Goal: Transaction & Acquisition: Purchase product/service

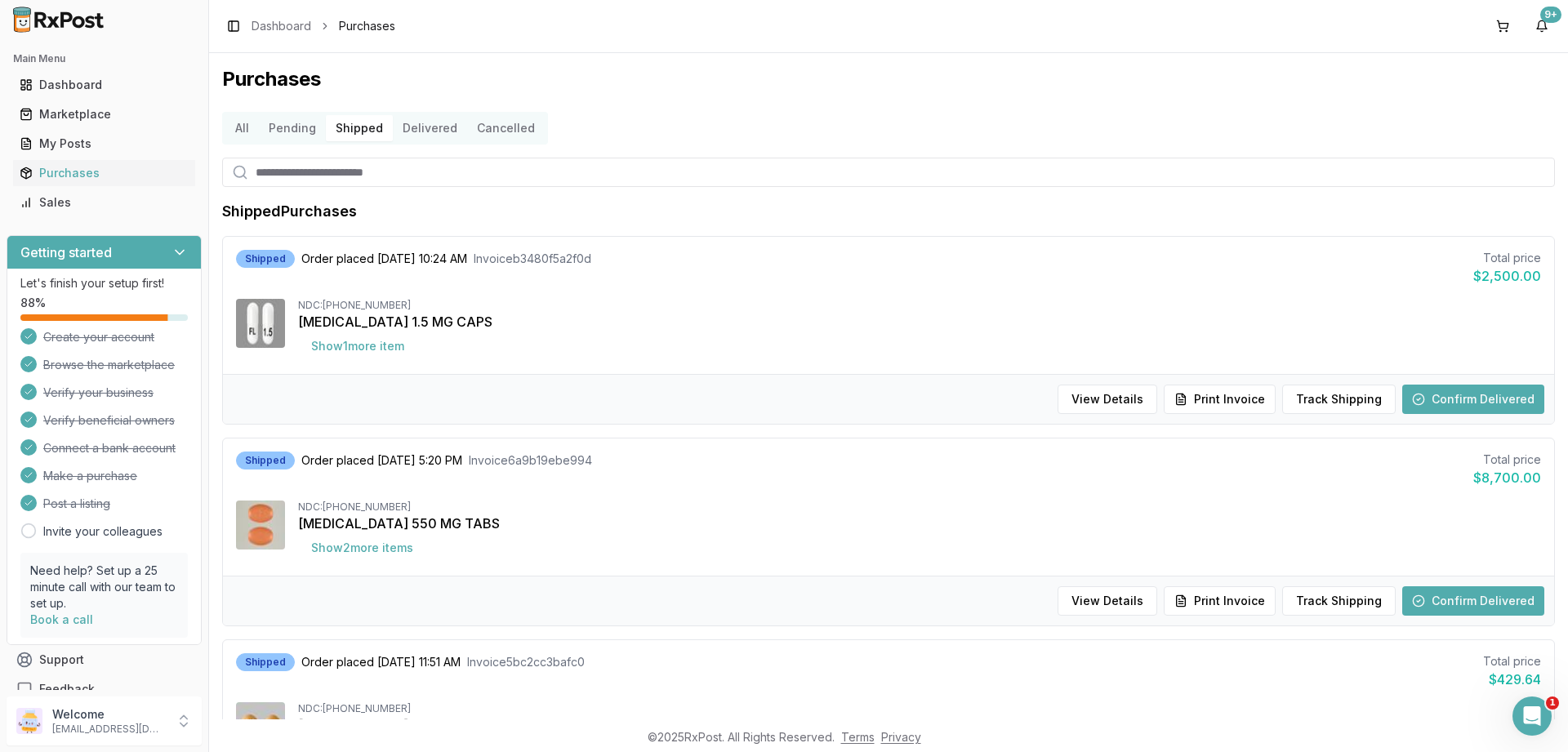
drag, startPoint x: 68, startPoint y: 112, endPoint x: 222, endPoint y: 204, distance: 179.4
click at [67, 112] on div "Marketplace" at bounding box center [104, 114] width 169 height 16
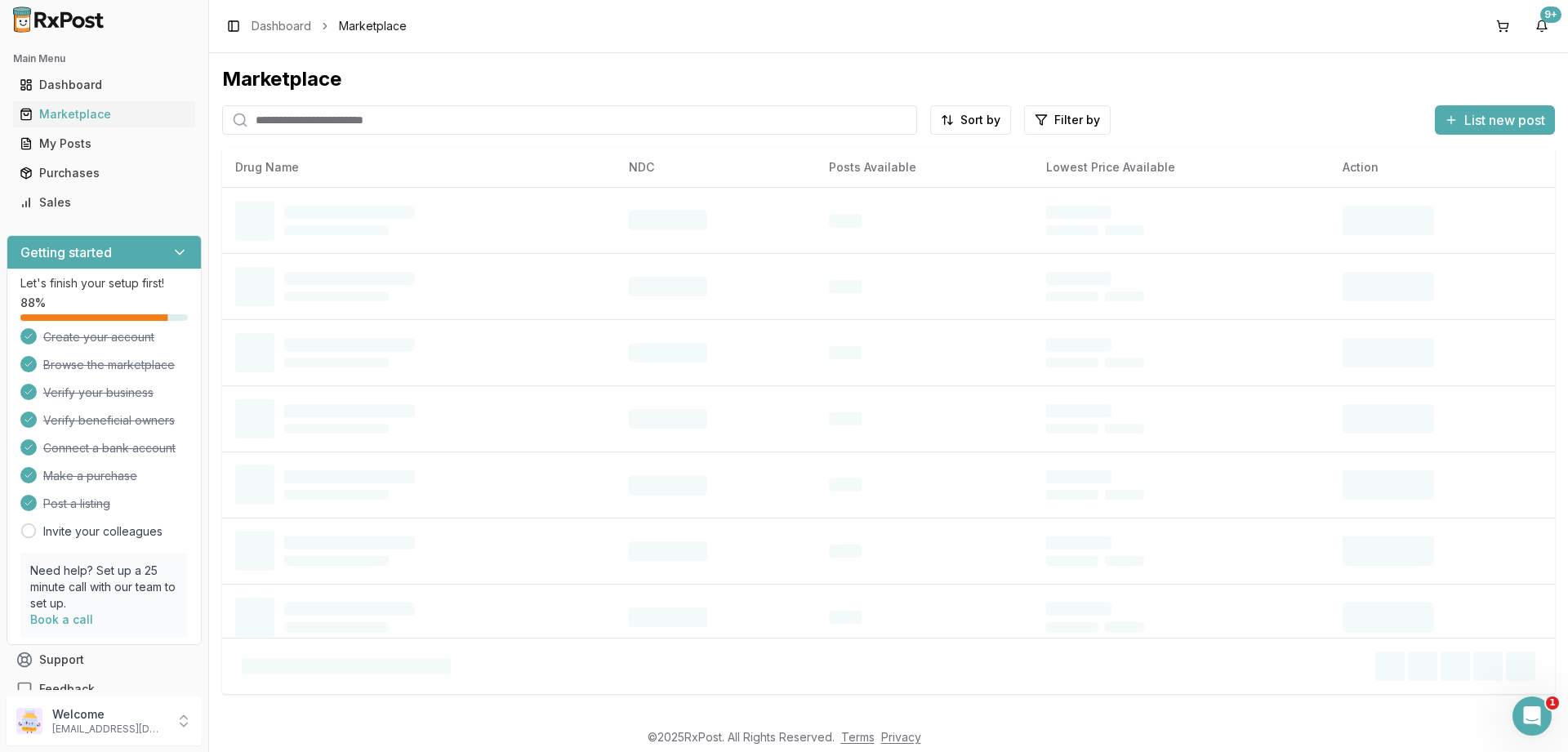
click at [319, 122] on input "search" at bounding box center [569, 120] width 695 height 29
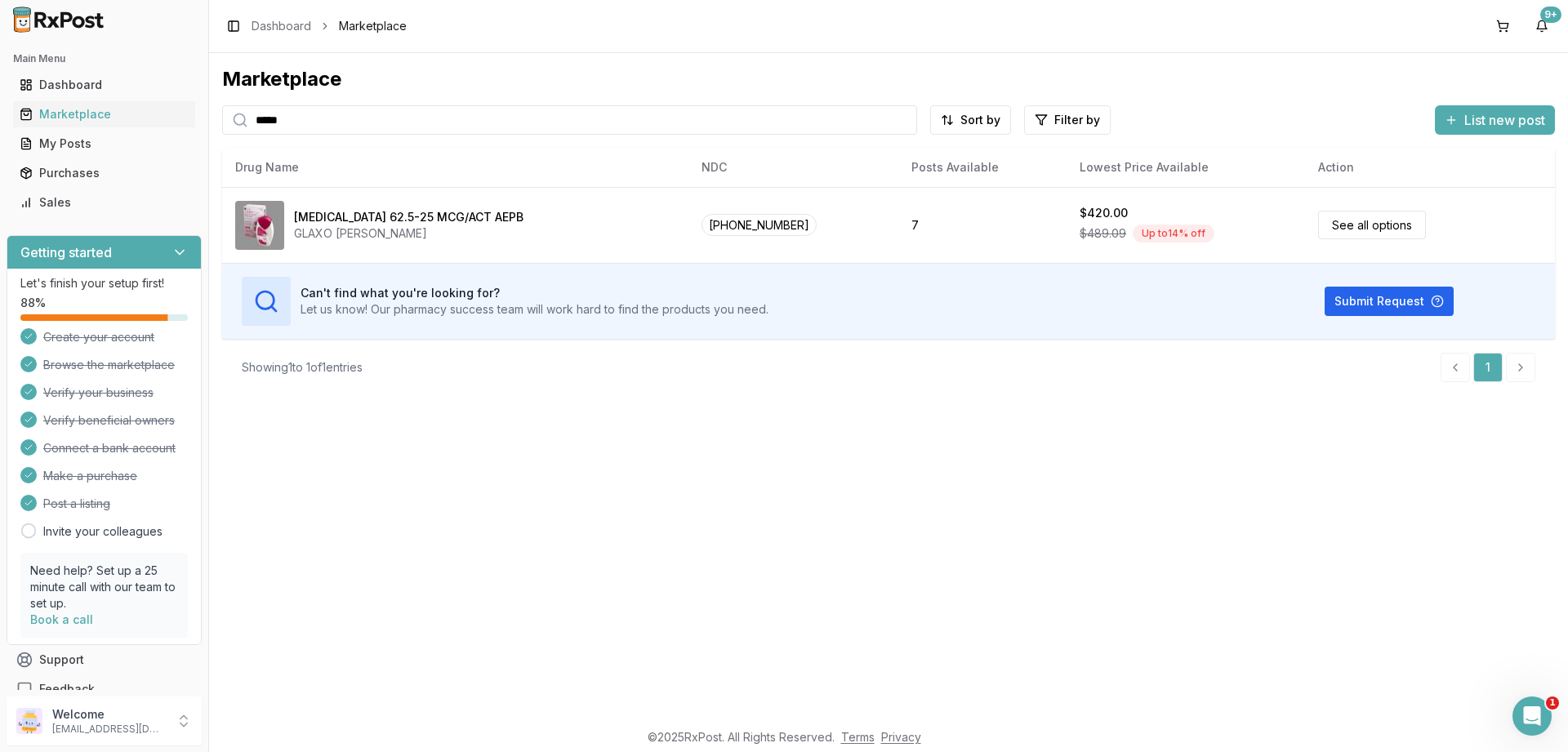
drag, startPoint x: 361, startPoint y: 115, endPoint x: 239, endPoint y: 114, distance: 122.0
click at [239, 114] on input "*****" at bounding box center [569, 120] width 695 height 29
click at [525, 131] on input "*****" at bounding box center [569, 120] width 695 height 29
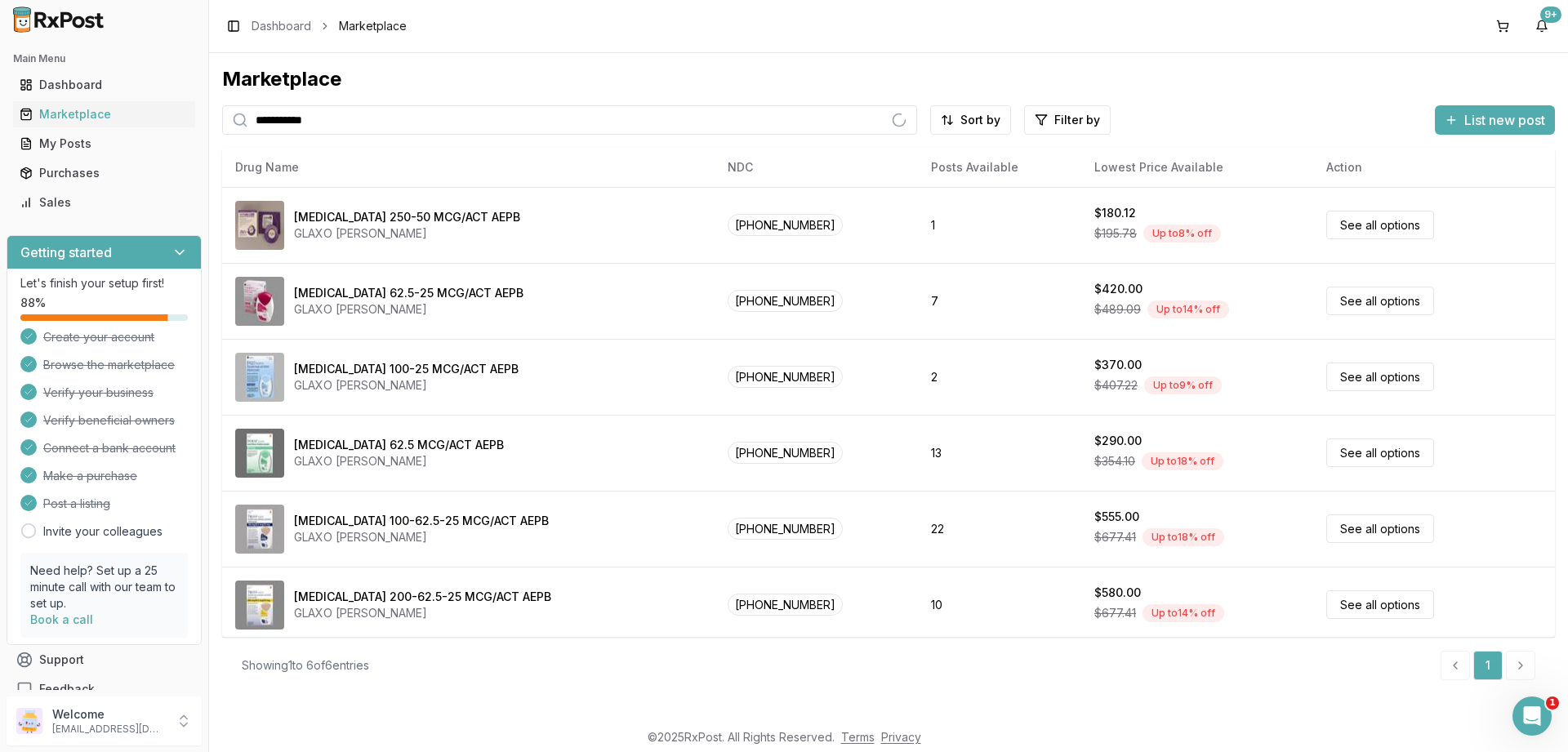
type input "**********"
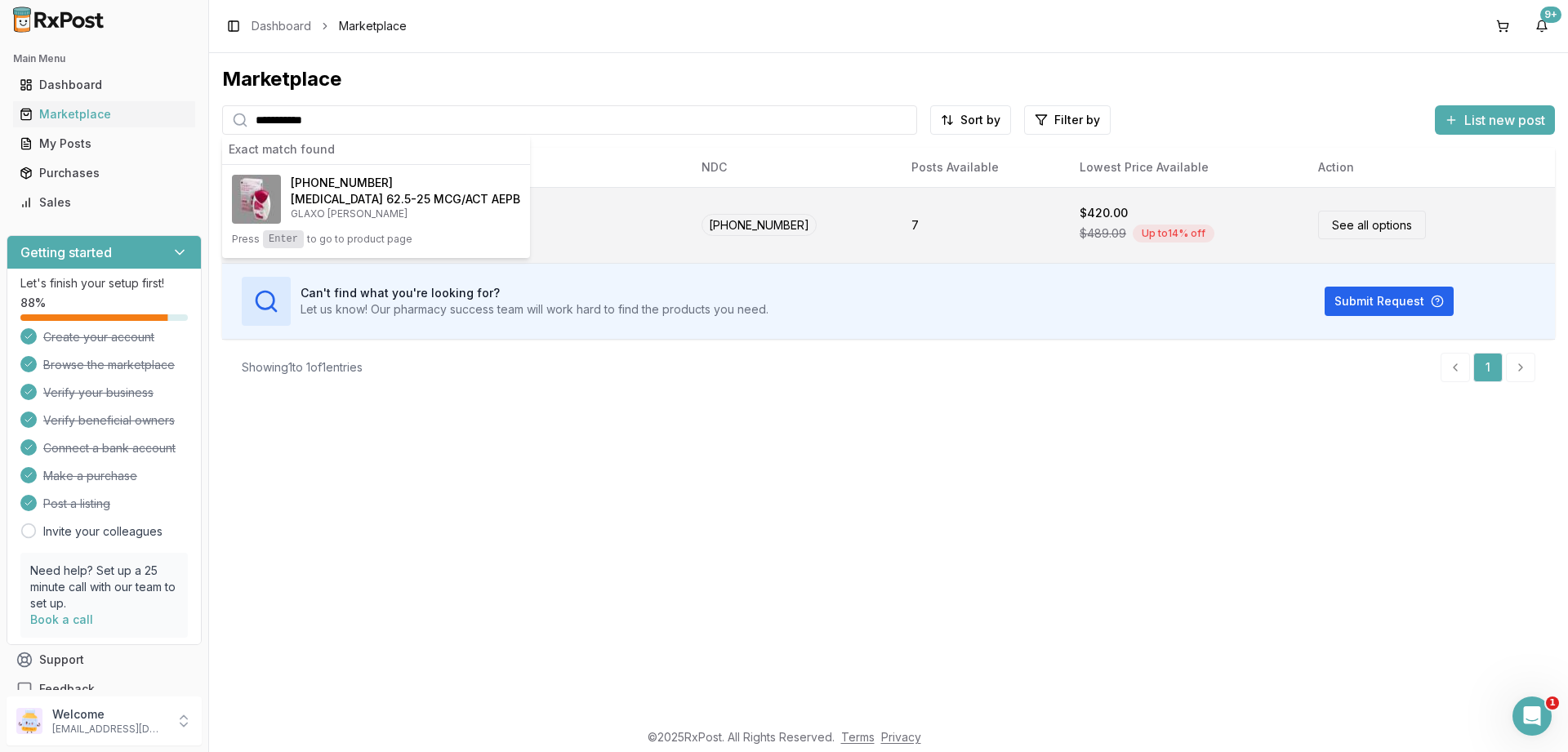
click at [1322, 227] on link "See all options" at bounding box center [1371, 224] width 108 height 29
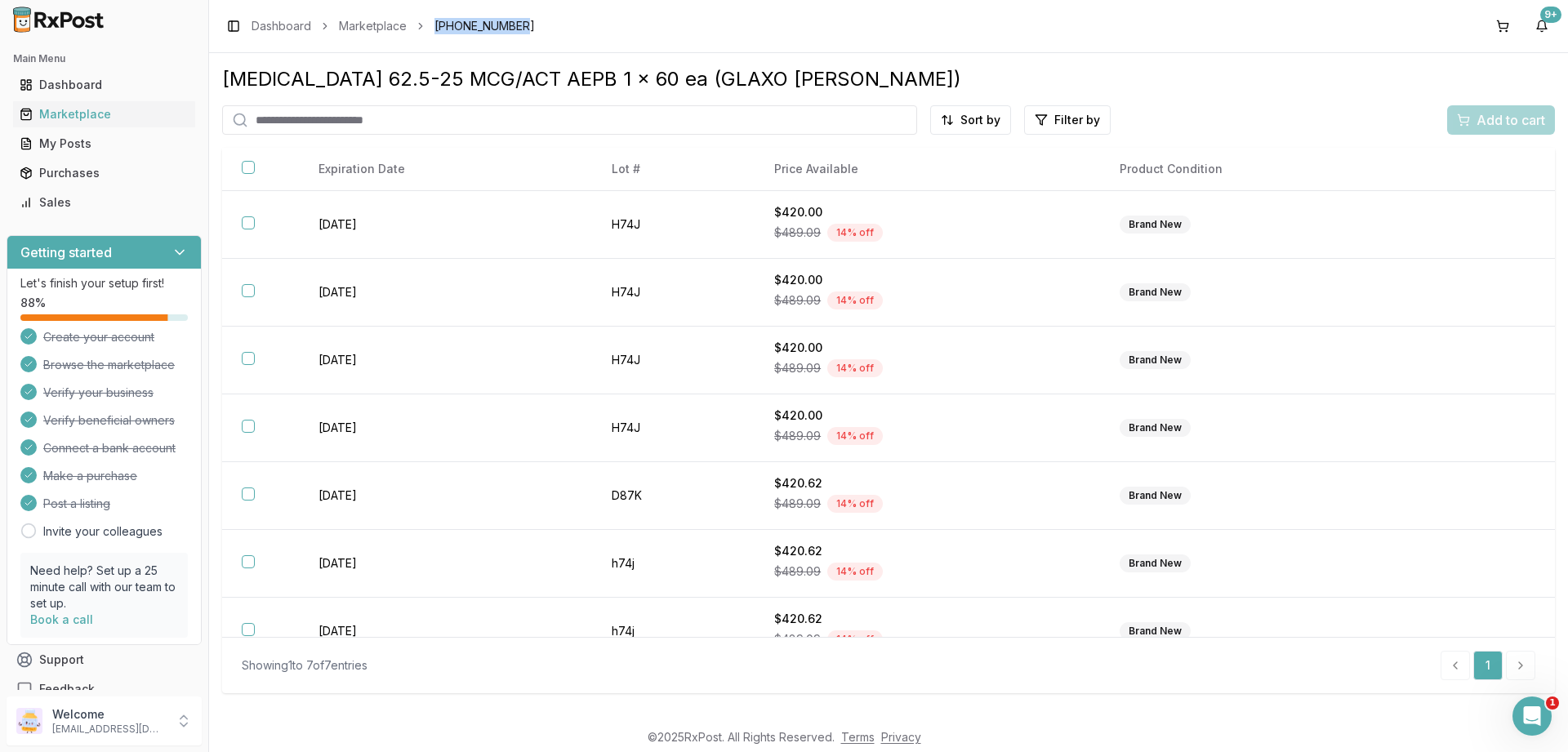
drag, startPoint x: 568, startPoint y: 25, endPoint x: 428, endPoint y: 31, distance: 140.1
click at [429, 31] on div "Toggle Sidebar Dashboard Marketplace [PHONE_NUMBER] 9+" at bounding box center [888, 26] width 1359 height 52
copy span "[PHONE_NUMBER]"
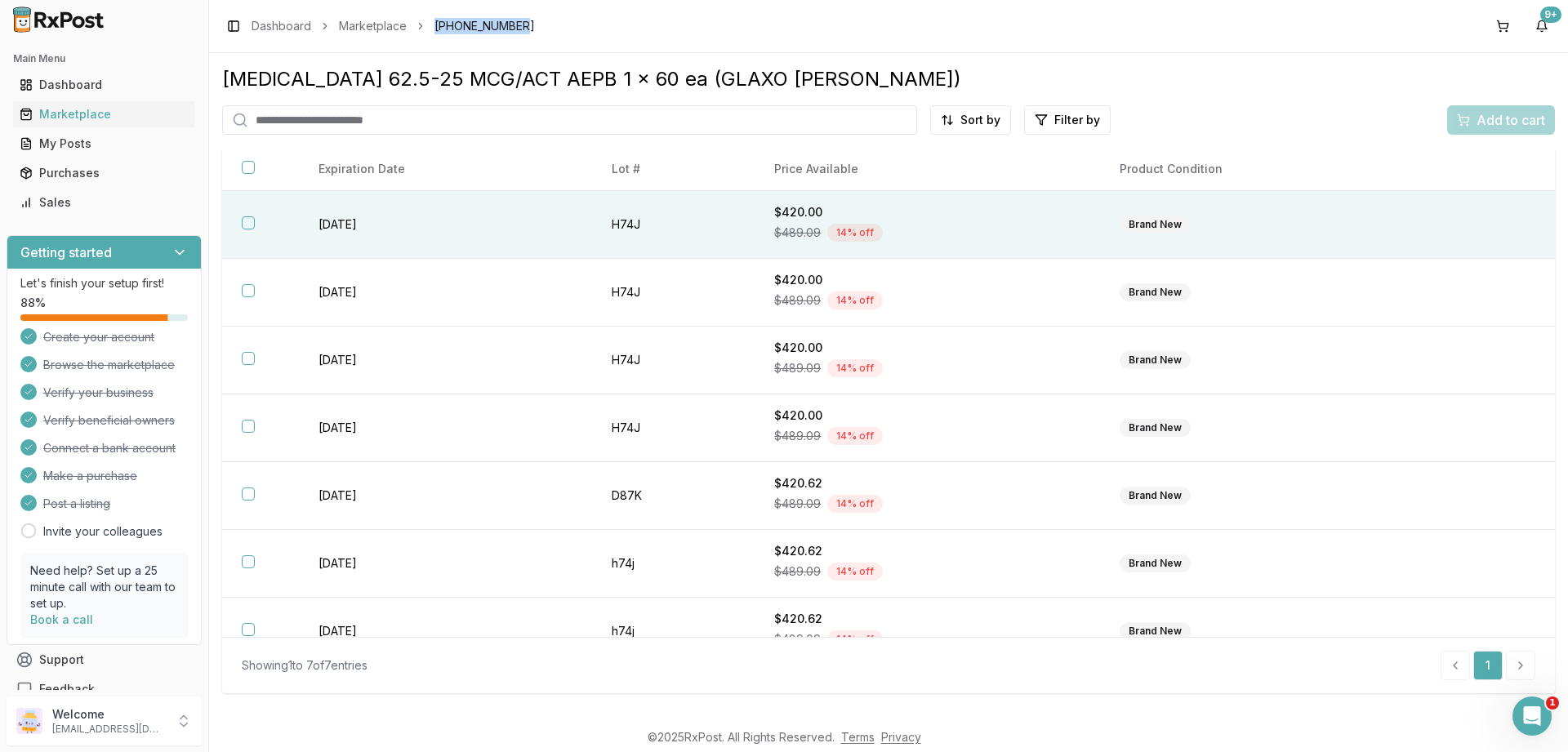
click at [253, 223] on button "button" at bounding box center [248, 223] width 13 height 13
click at [1477, 132] on button "Add to cart" at bounding box center [1500, 120] width 108 height 29
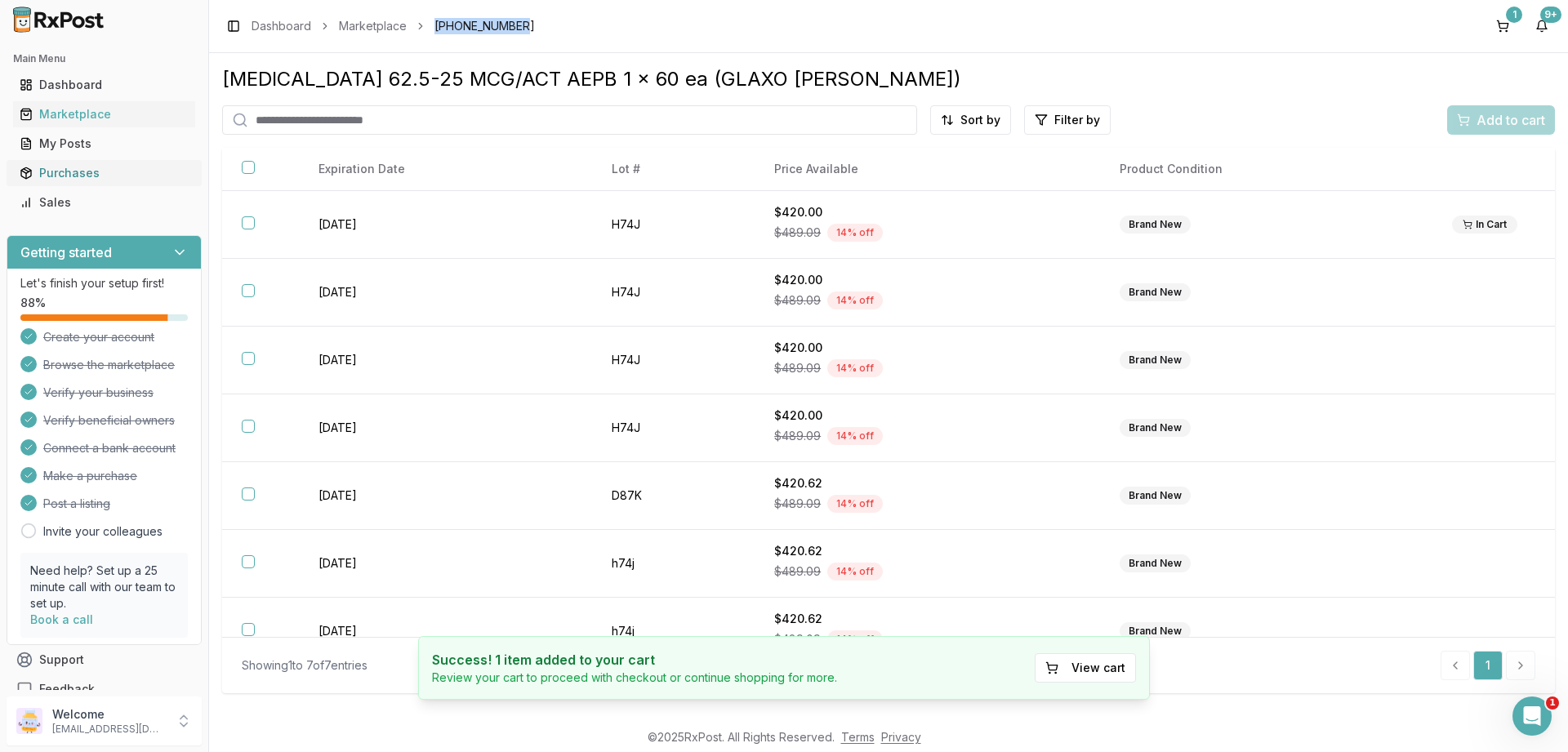
click at [67, 170] on div "Purchases" at bounding box center [104, 172] width 169 height 16
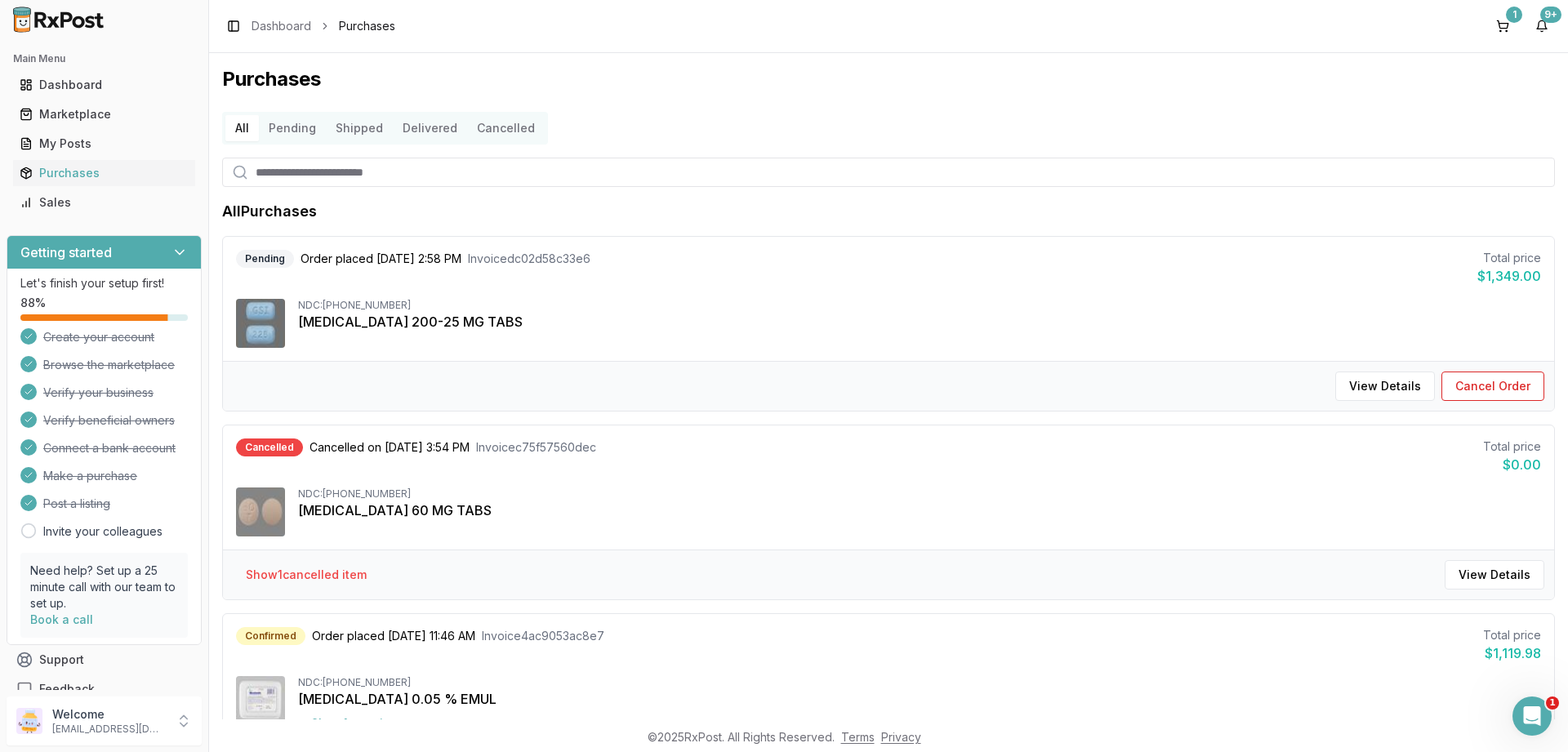
scroll to position [392, 0]
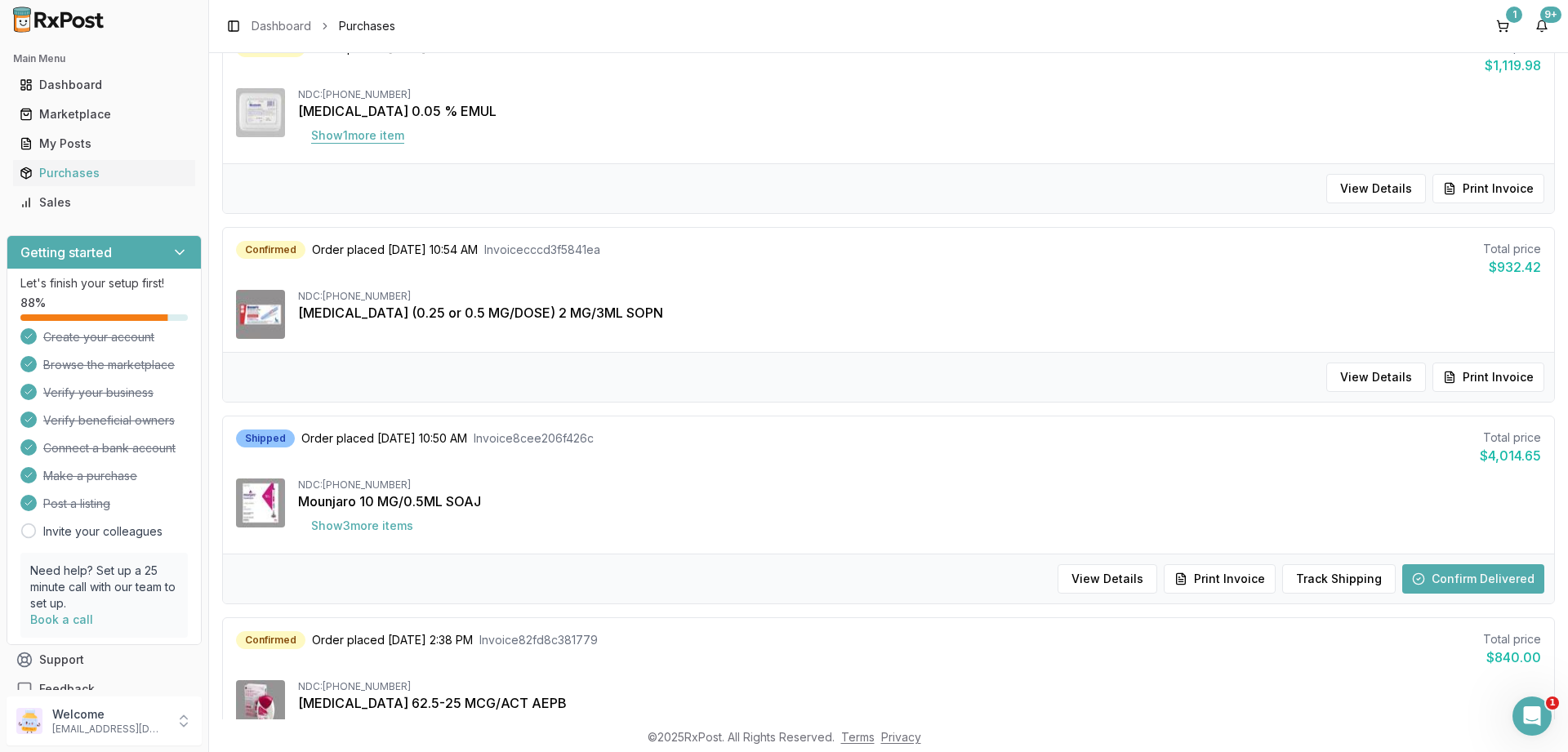
click at [353, 134] on button "Show 1 more item" at bounding box center [357, 135] width 119 height 29
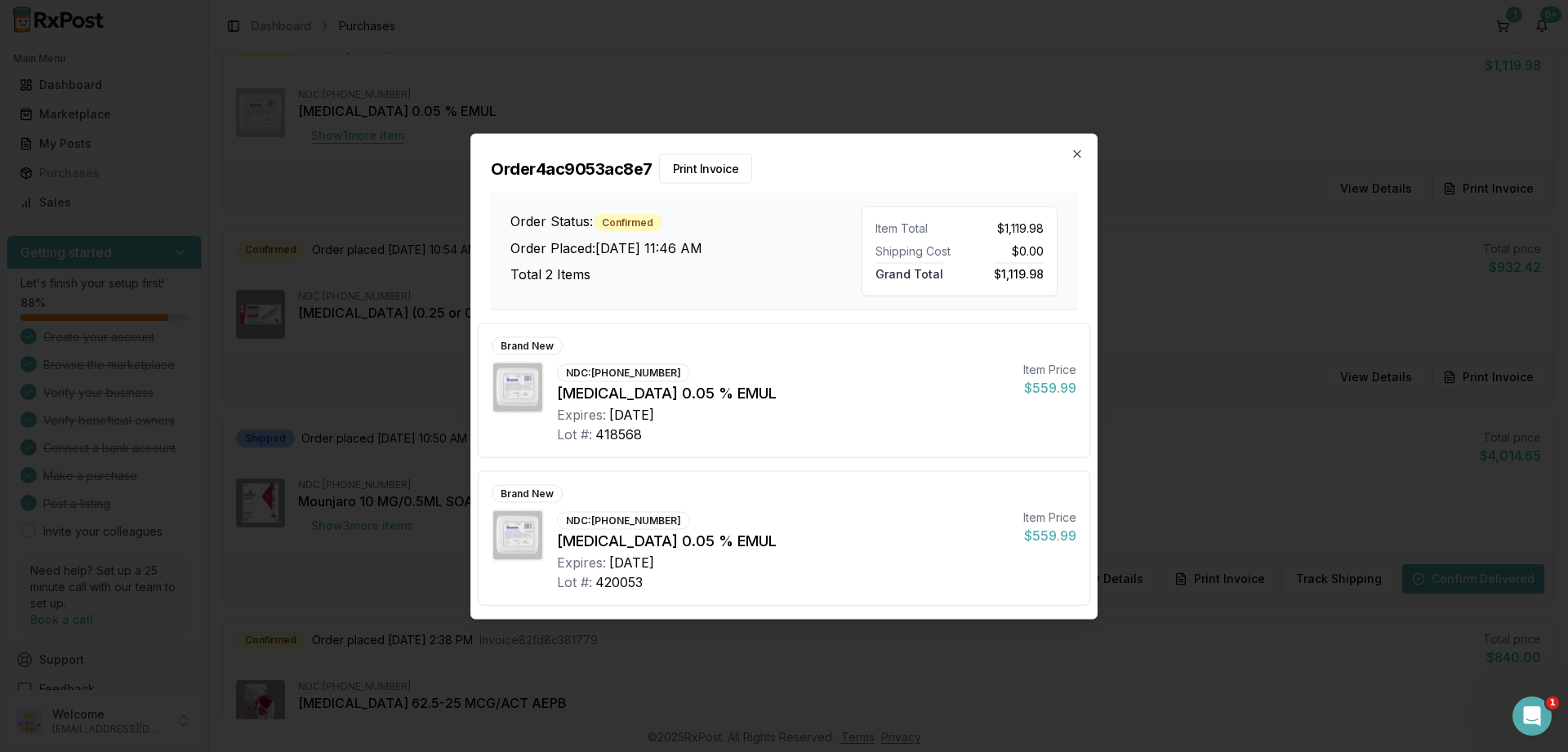
scroll to position [588, 0]
click at [1072, 149] on icon "button" at bounding box center [1077, 153] width 13 height 13
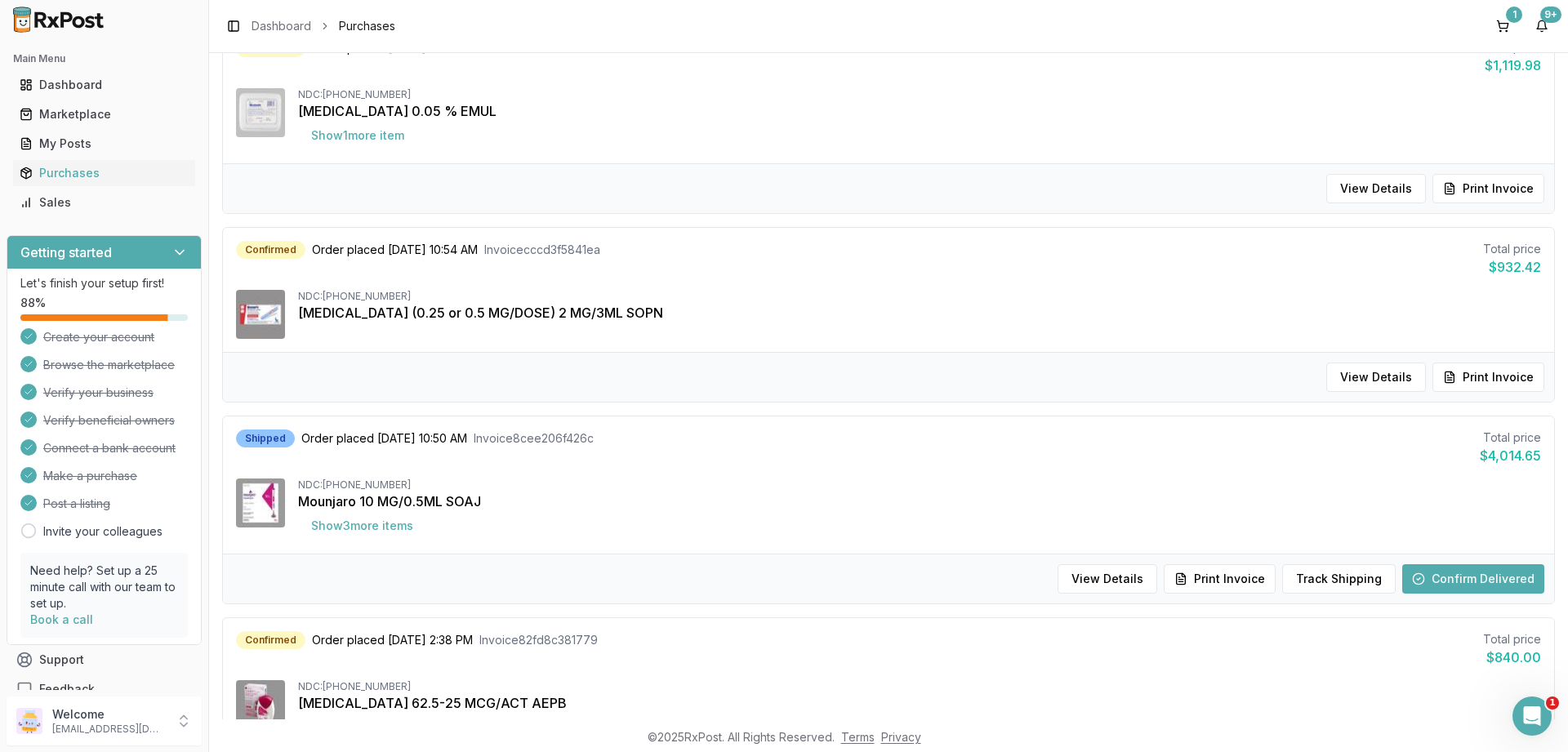
scroll to position [882, 0]
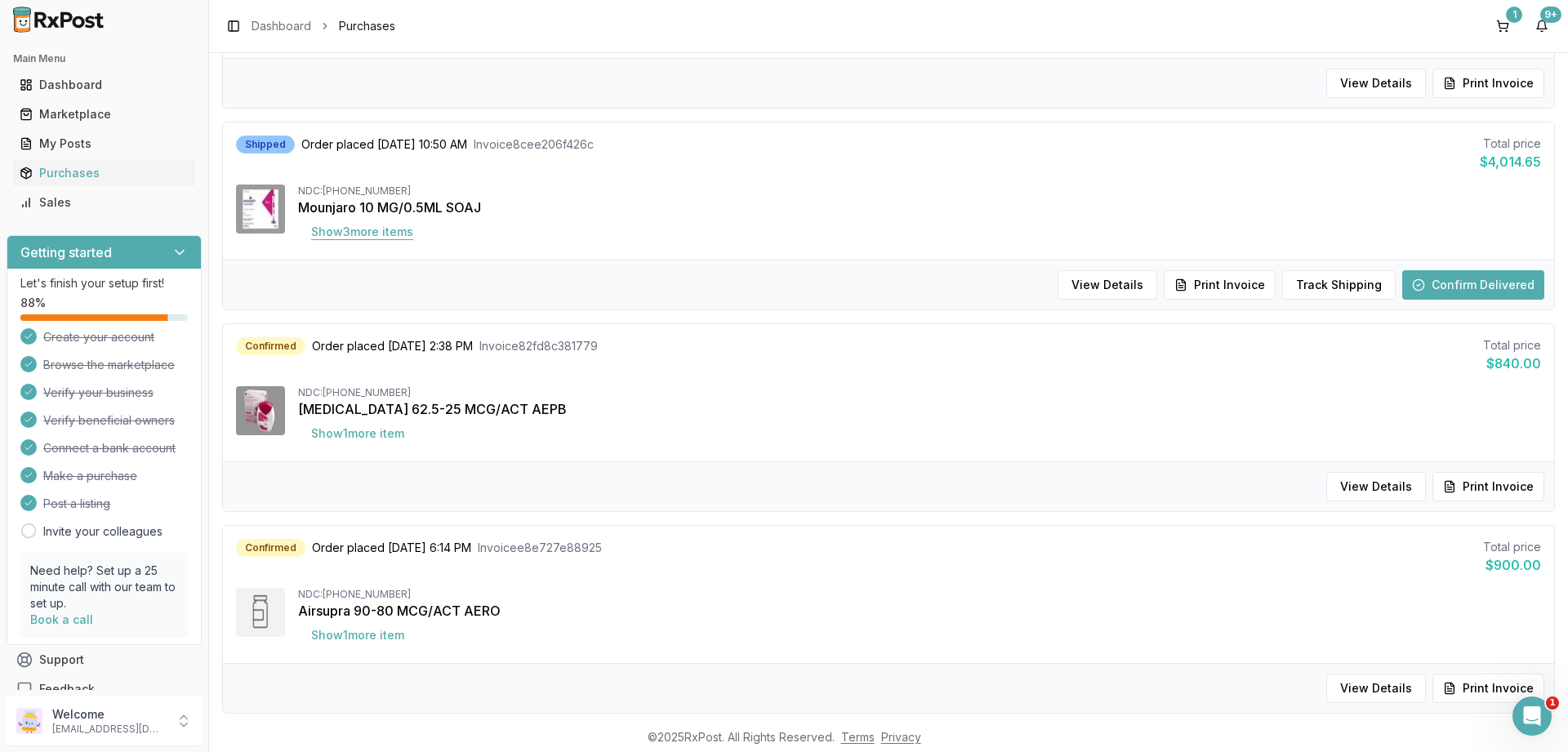
click at [332, 230] on button "Show 3 more item s" at bounding box center [362, 231] width 128 height 29
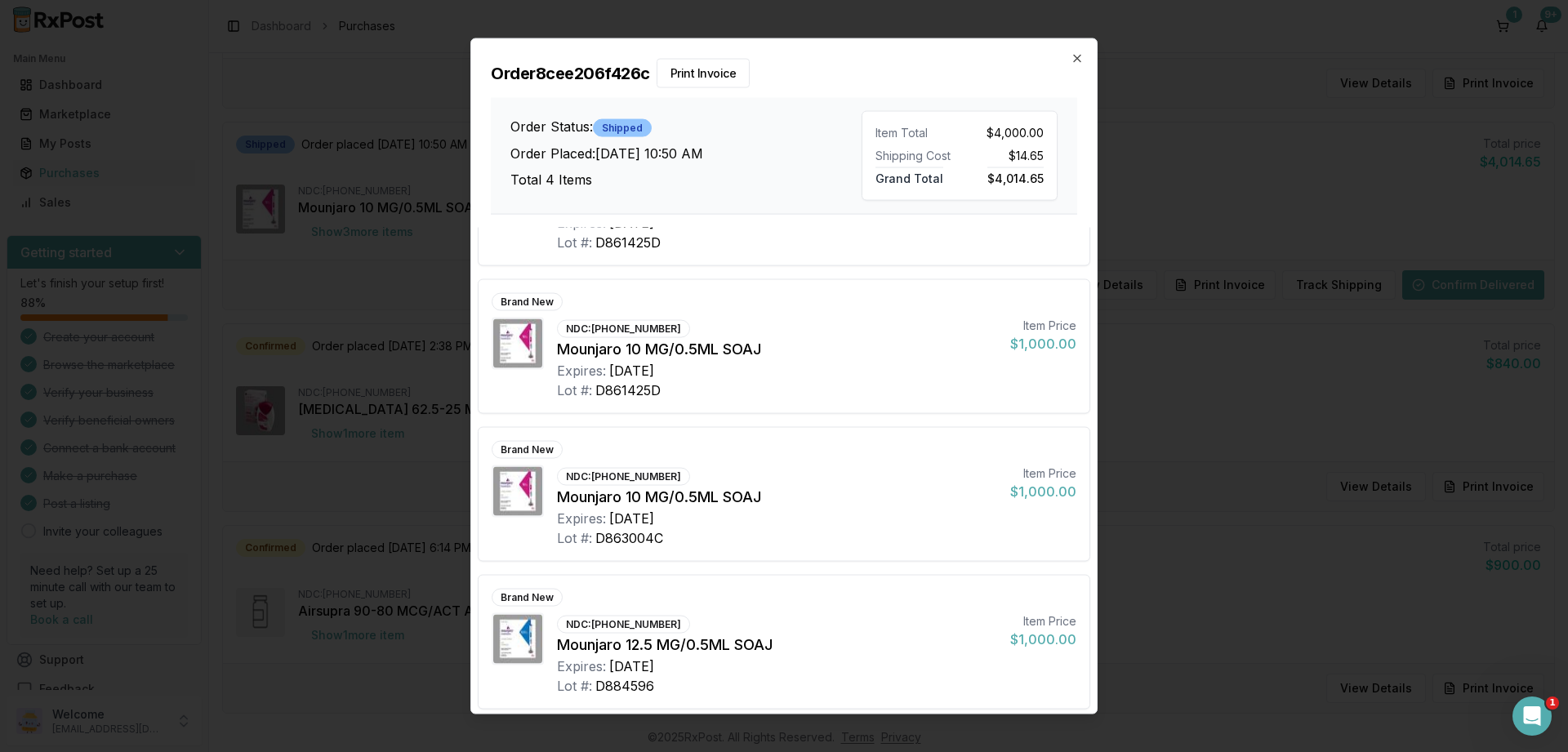
scroll to position [103, 0]
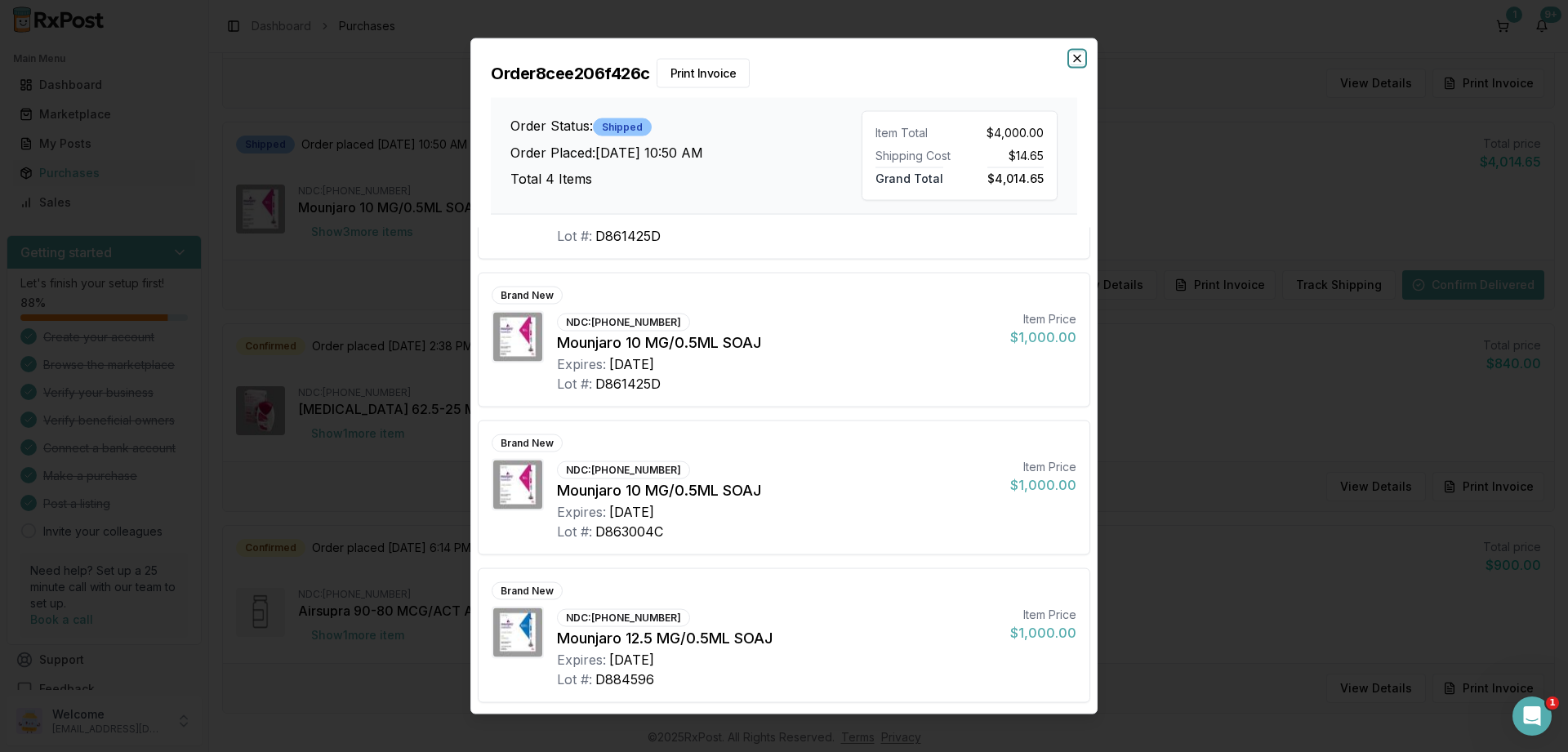
click at [1071, 60] on icon "button" at bounding box center [1077, 58] width 13 height 13
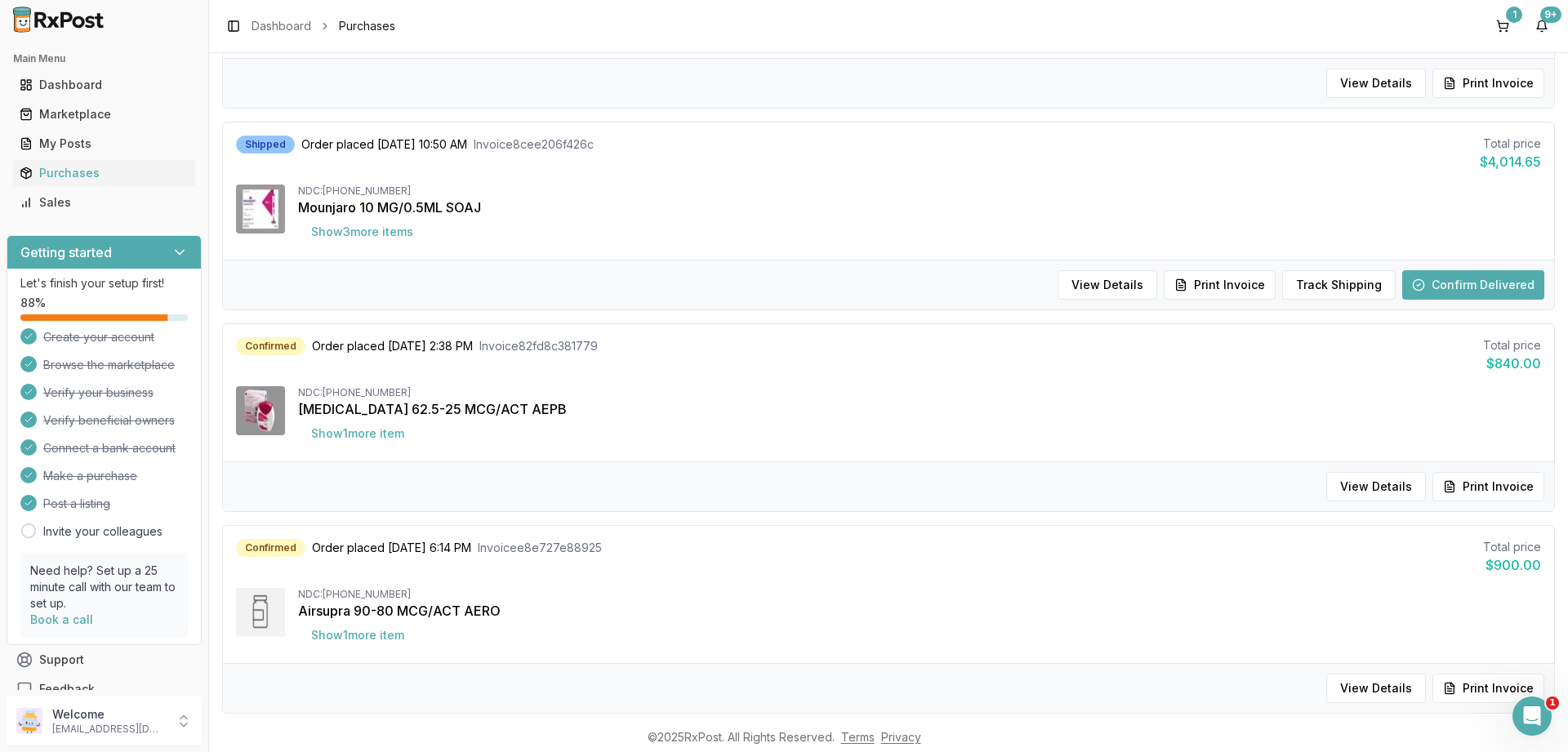
scroll to position [980, 0]
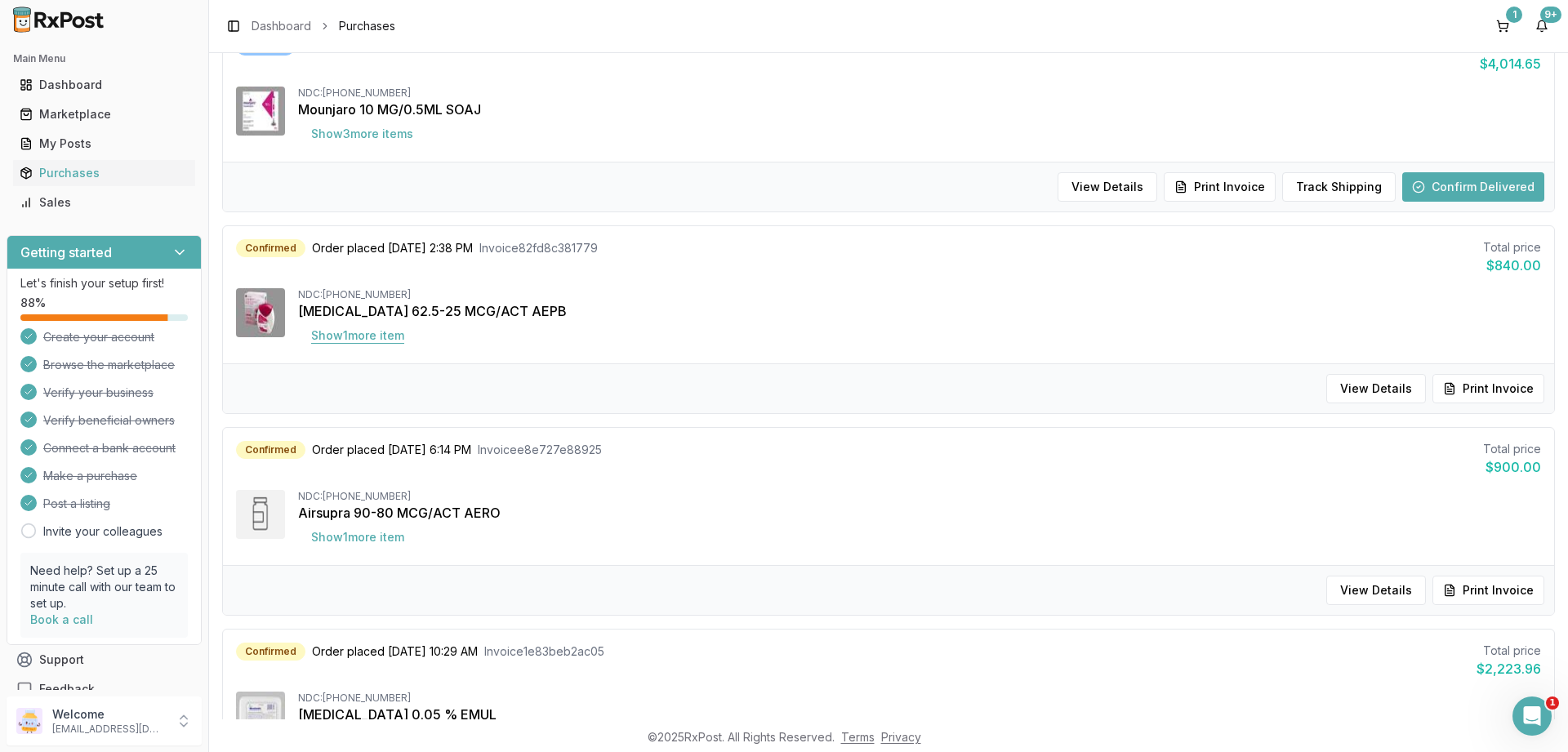
click at [329, 327] on button "Show 1 more item" at bounding box center [357, 335] width 119 height 29
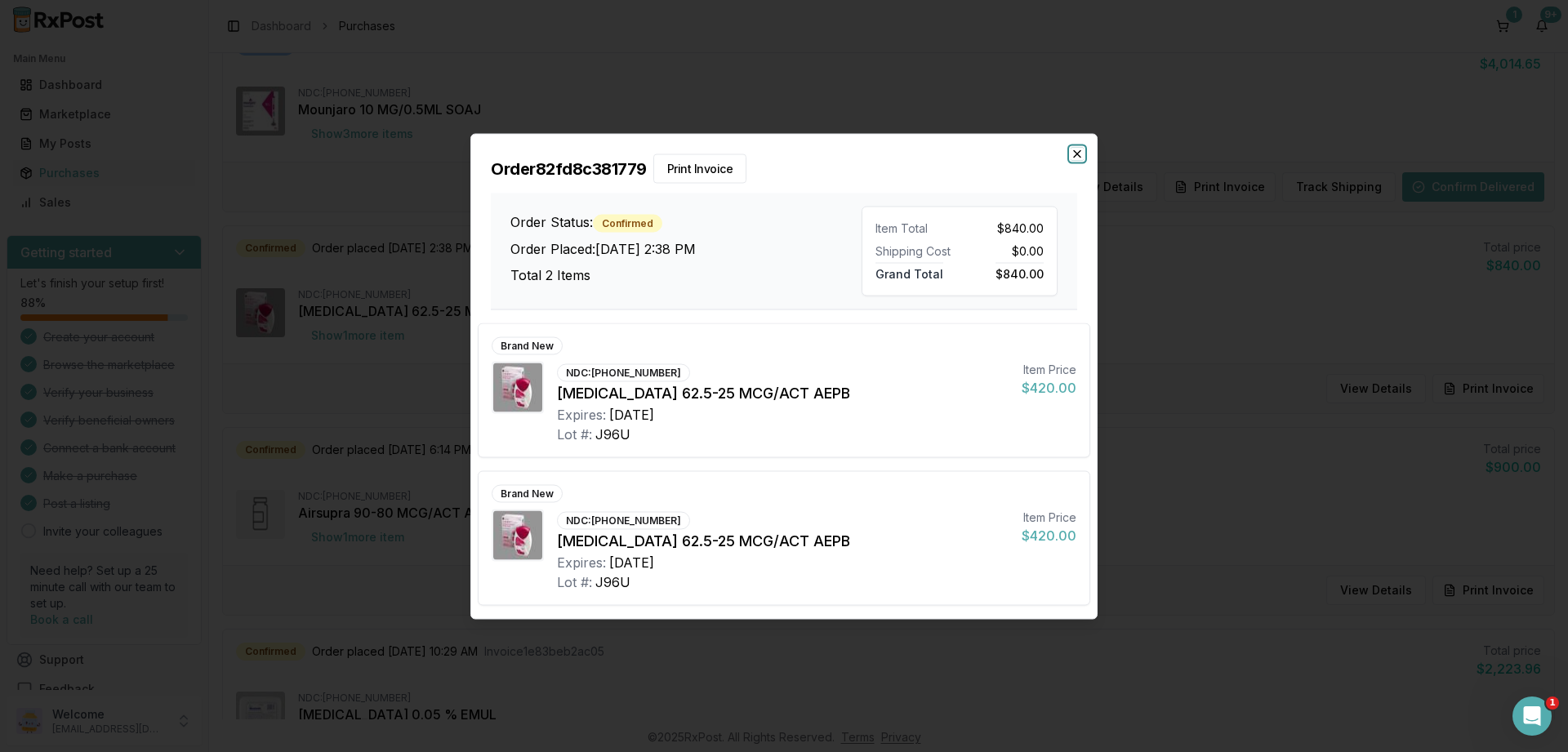
click at [1072, 154] on icon "button" at bounding box center [1077, 153] width 13 height 13
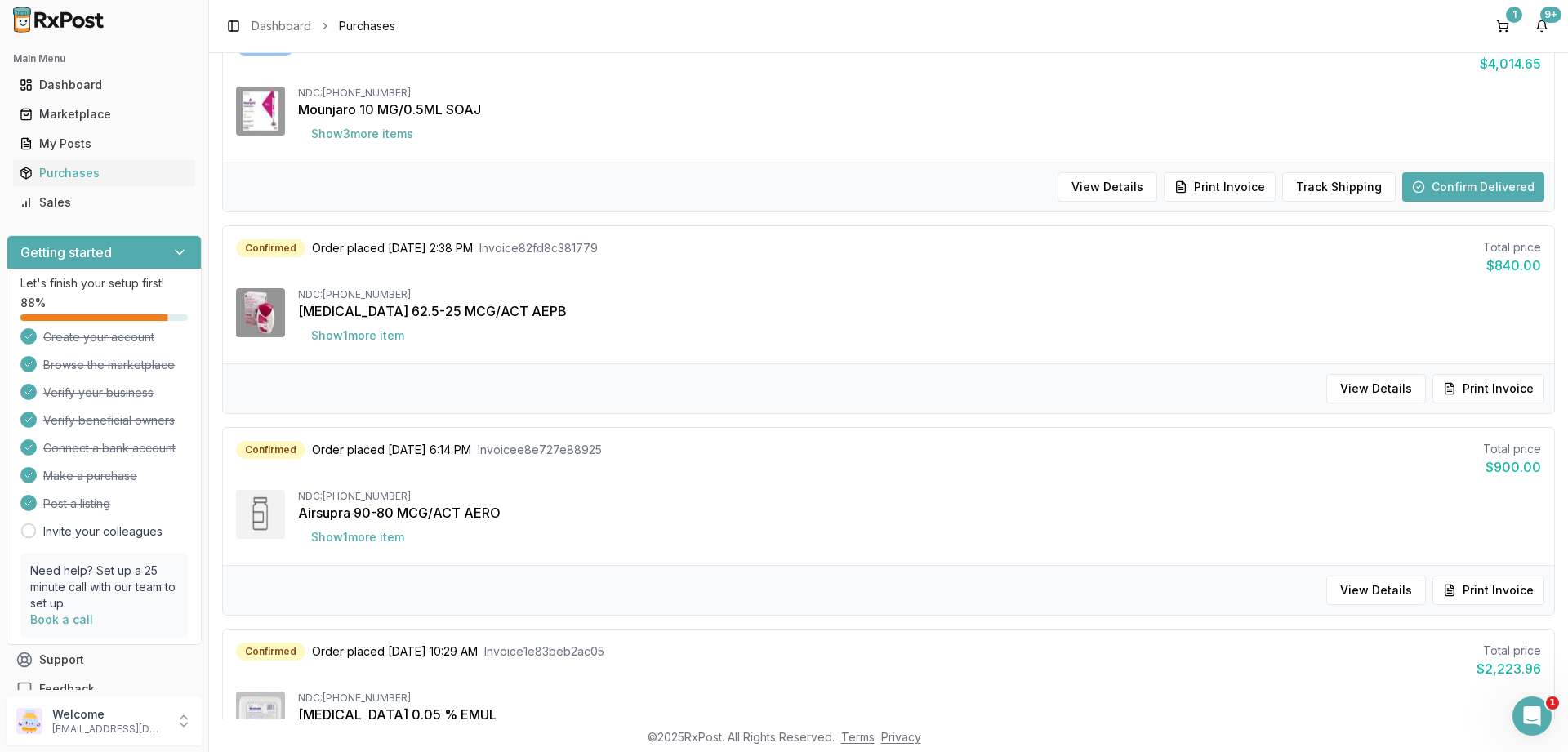
scroll to position [1372, 0]
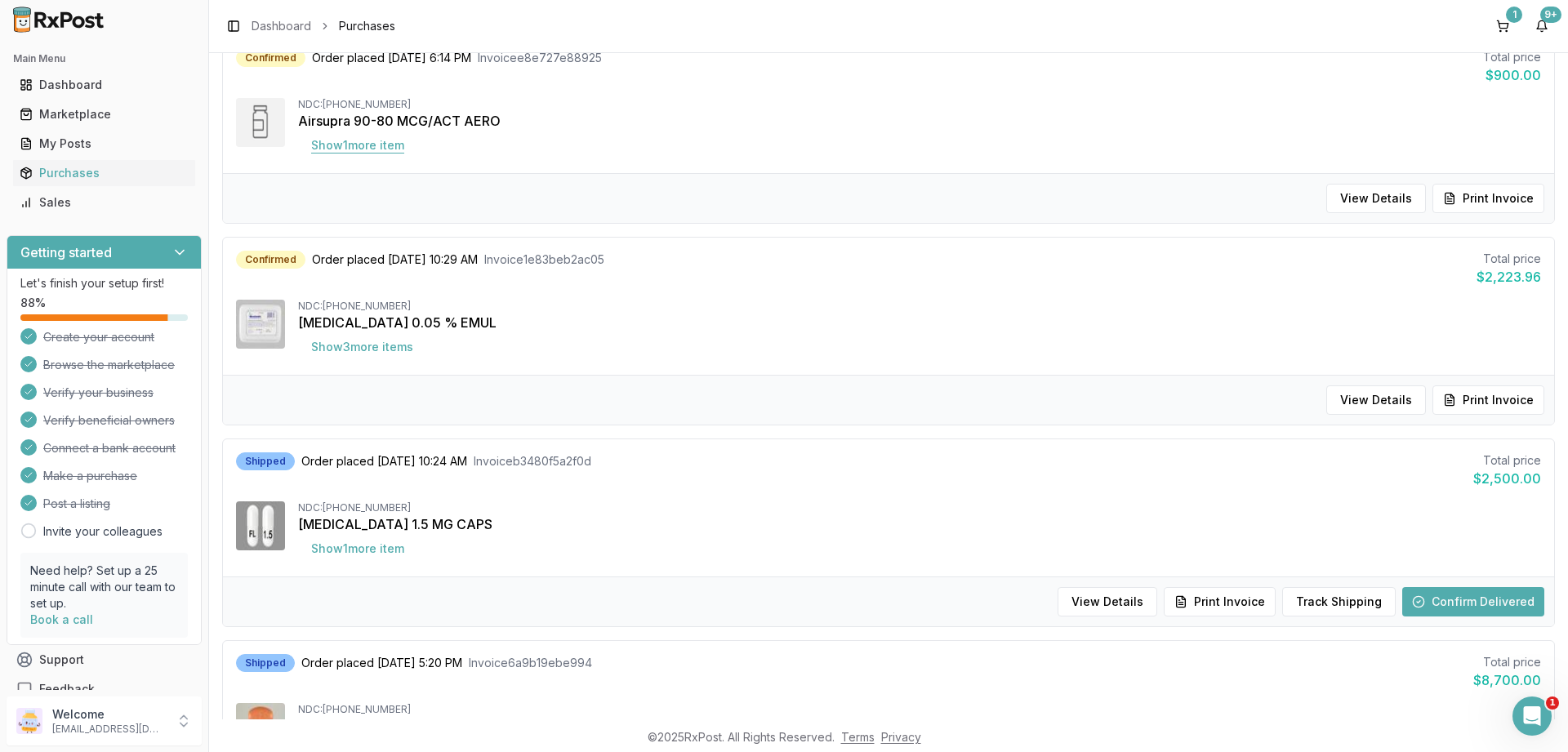
click at [390, 153] on button "Show 1 more item" at bounding box center [357, 145] width 119 height 29
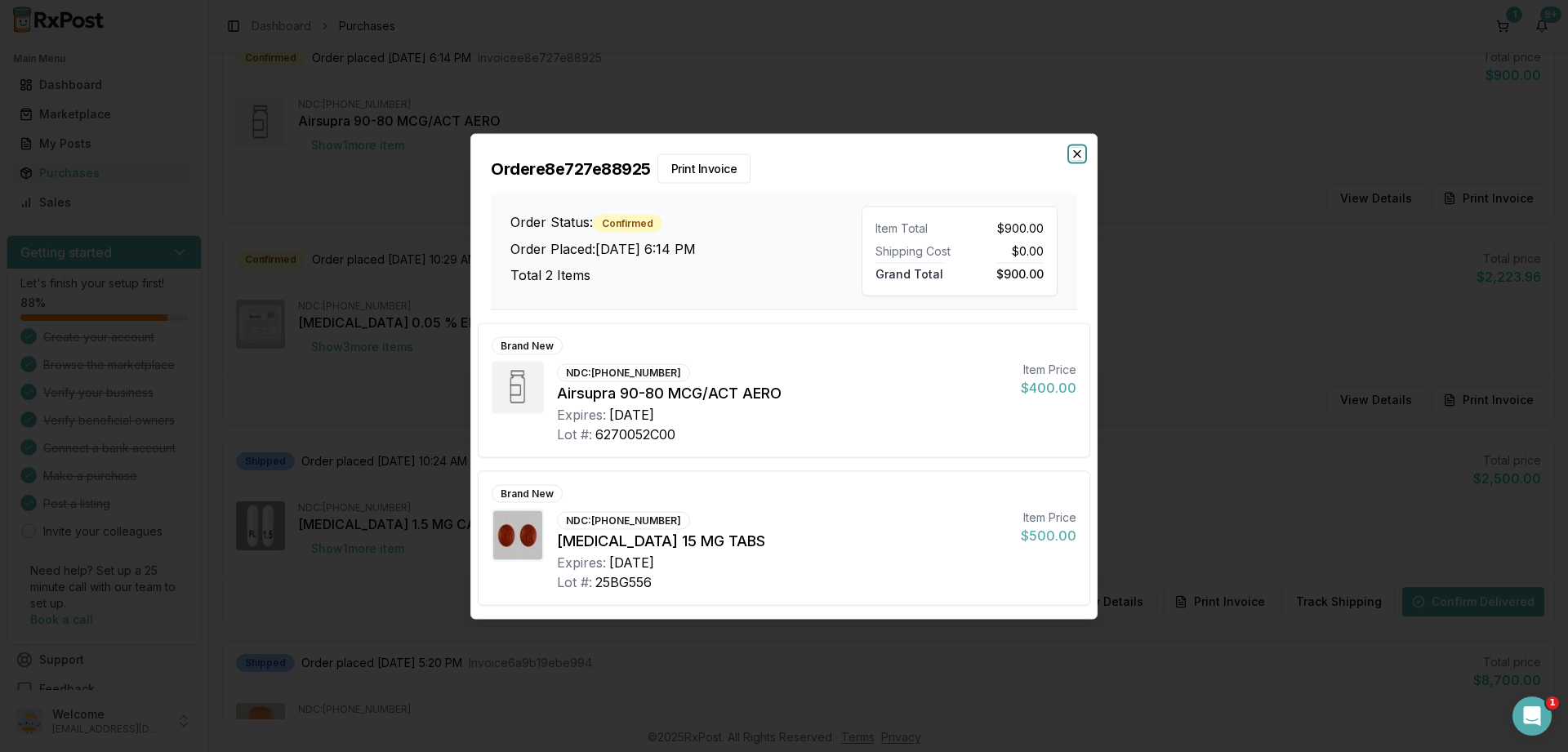
click at [1080, 154] on icon "button" at bounding box center [1077, 153] width 13 height 13
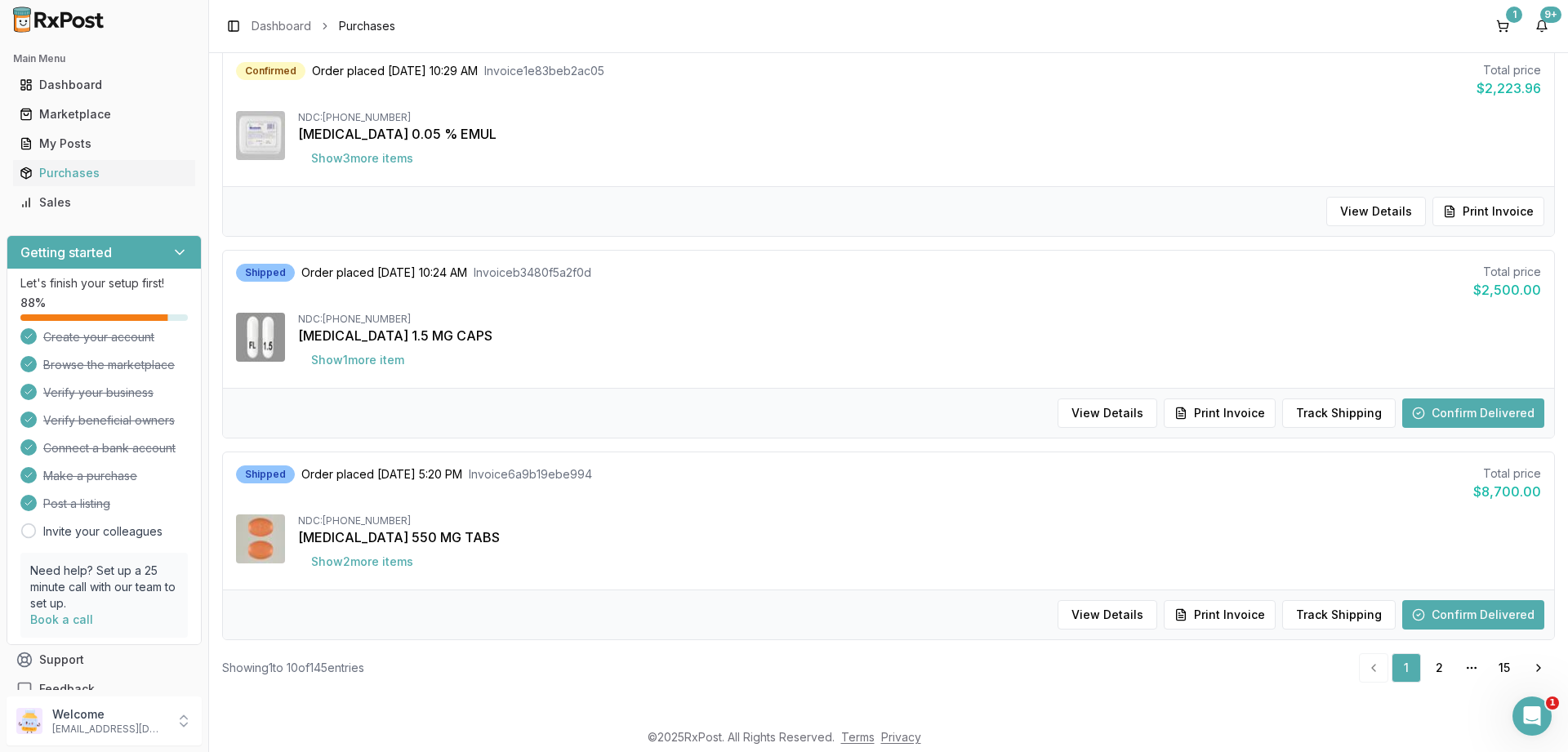
scroll to position [1563, 0]
click at [335, 152] on button "Show 3 more item s" at bounding box center [362, 155] width 128 height 29
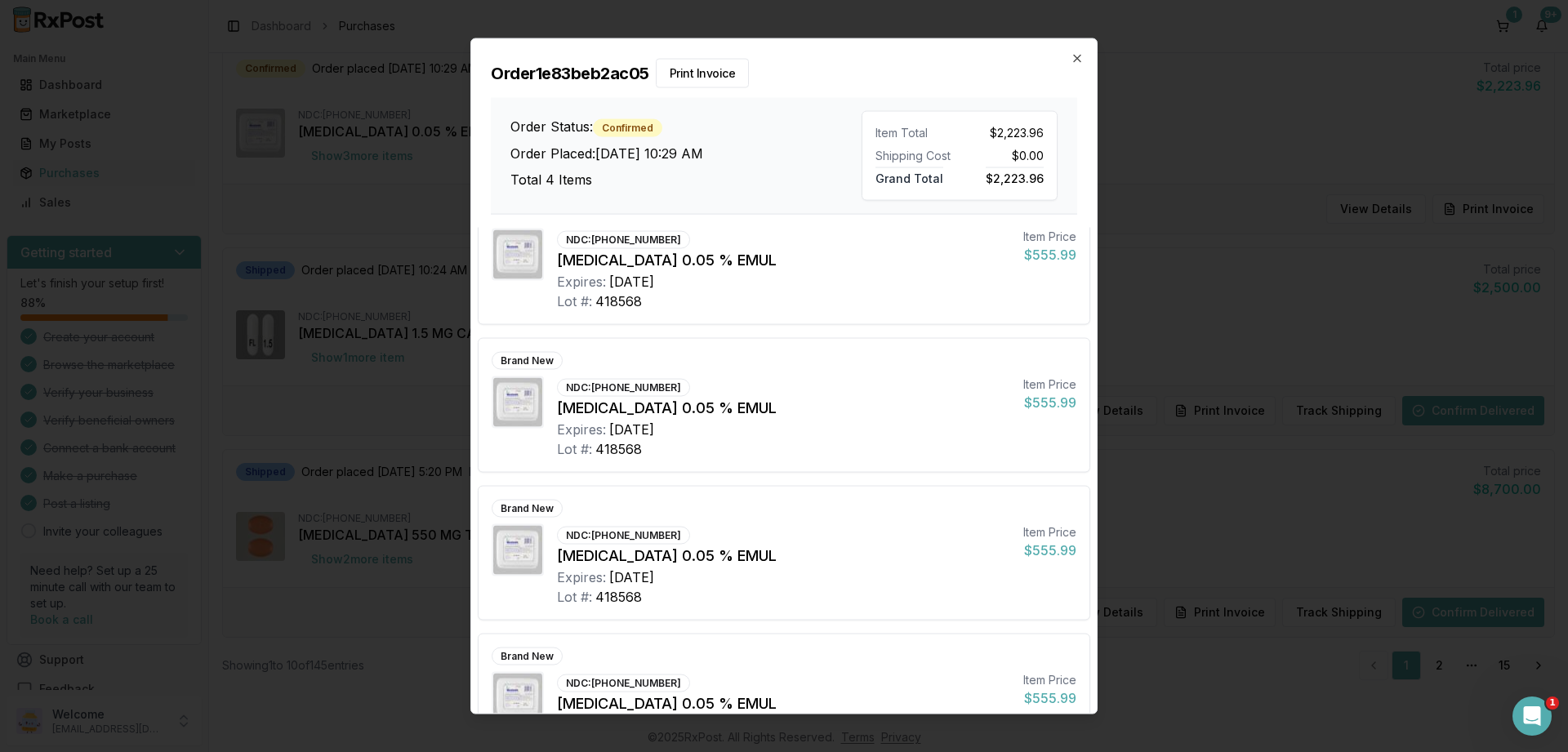
scroll to position [0, 0]
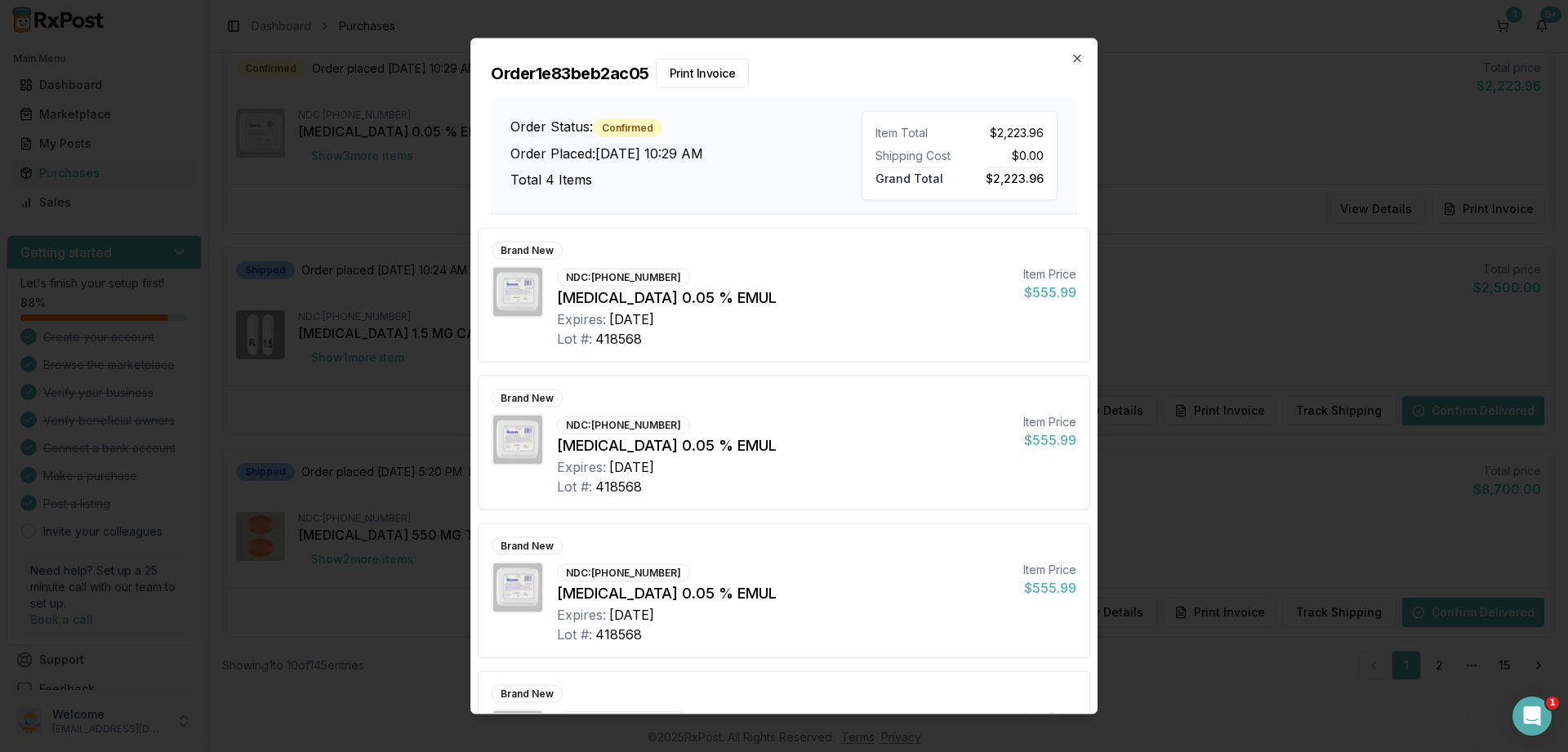
click at [1080, 65] on div "Order 1e83beb2ac05 Print Invoice Order Status: Confirmed Order Placed: [DATE] 1…" at bounding box center [784, 126] width 626 height 176
click at [1080, 62] on icon "button" at bounding box center [1077, 58] width 13 height 13
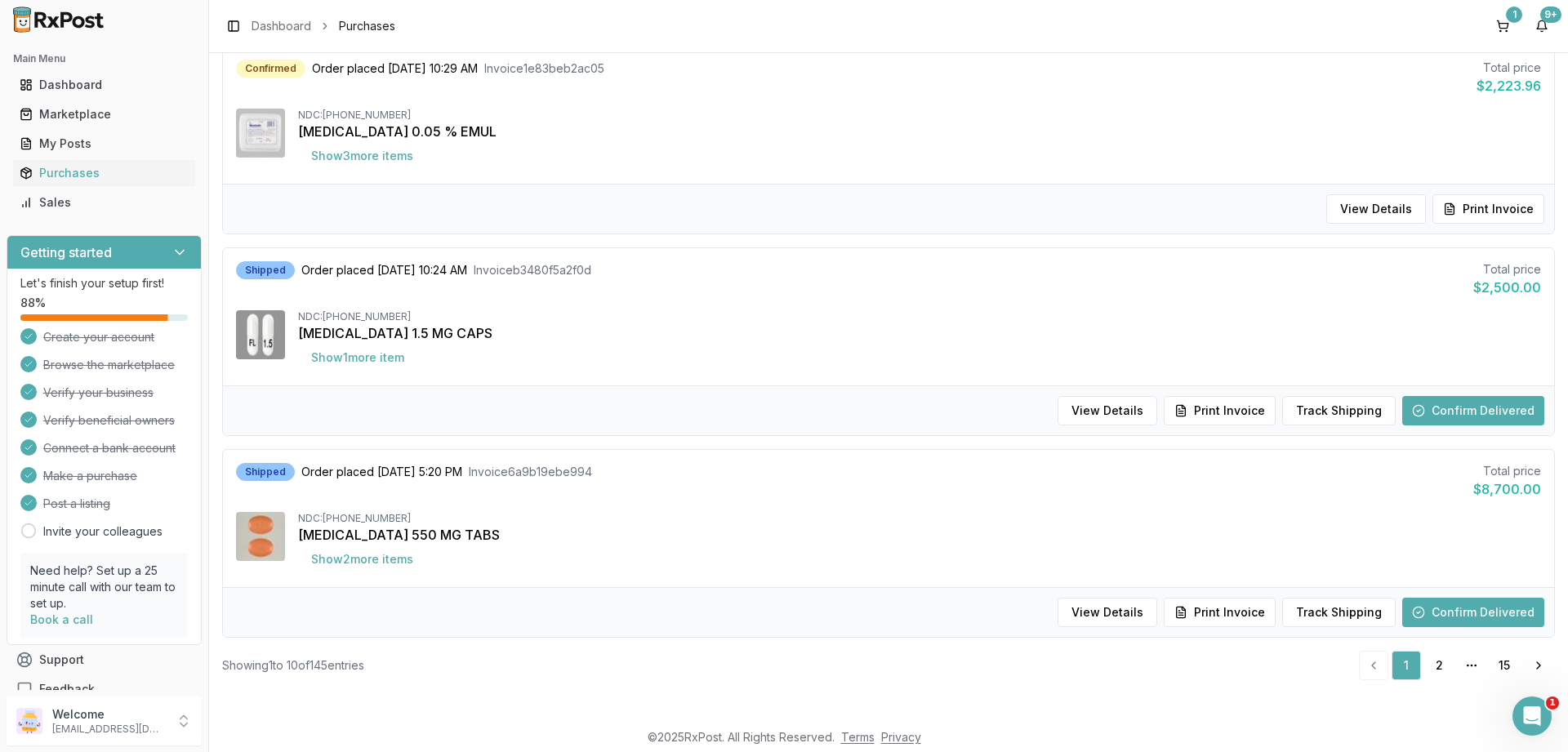
scroll to position [1563, 0]
click at [390, 357] on button "Show 1 more item" at bounding box center [357, 357] width 119 height 29
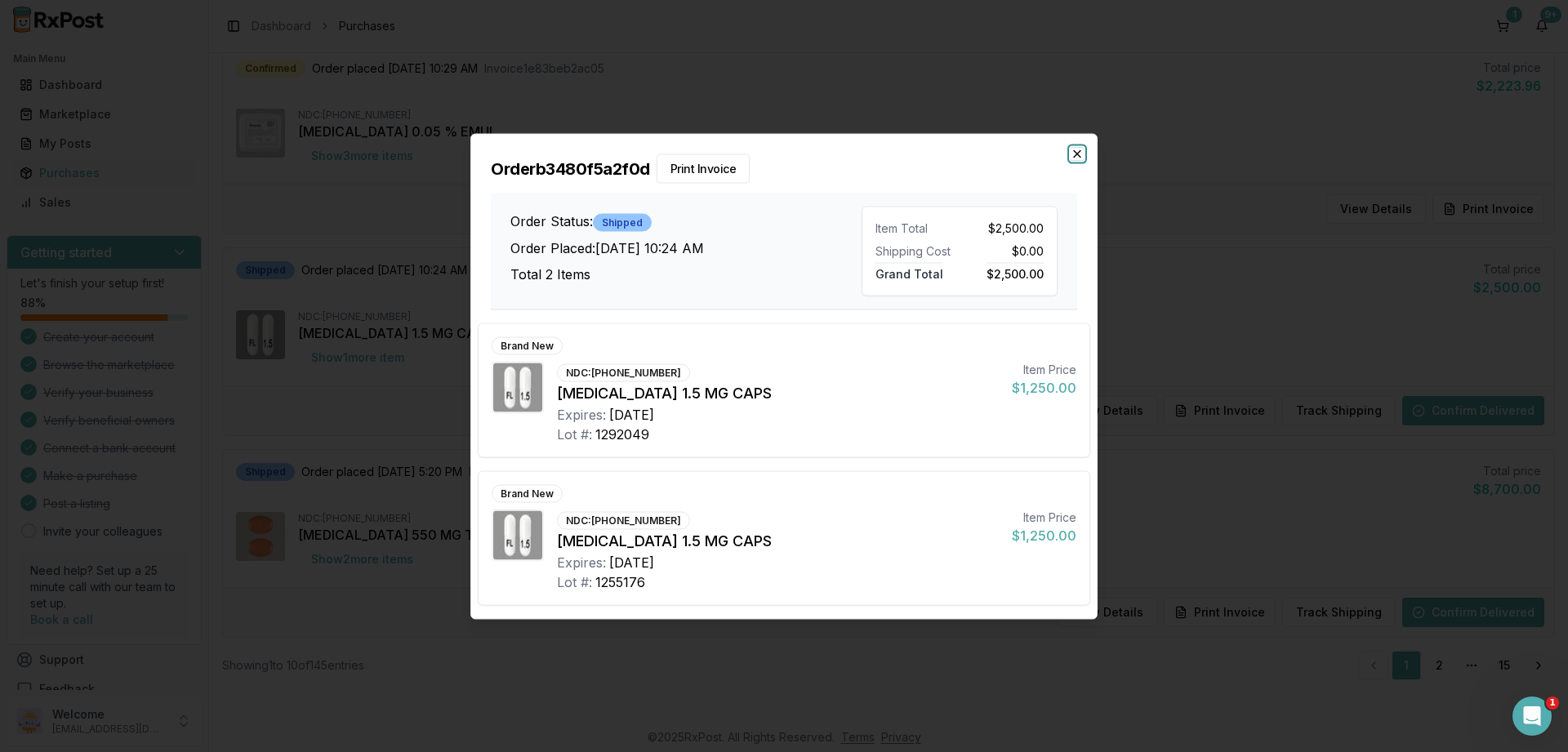
click at [1077, 158] on icon "button" at bounding box center [1077, 153] width 13 height 13
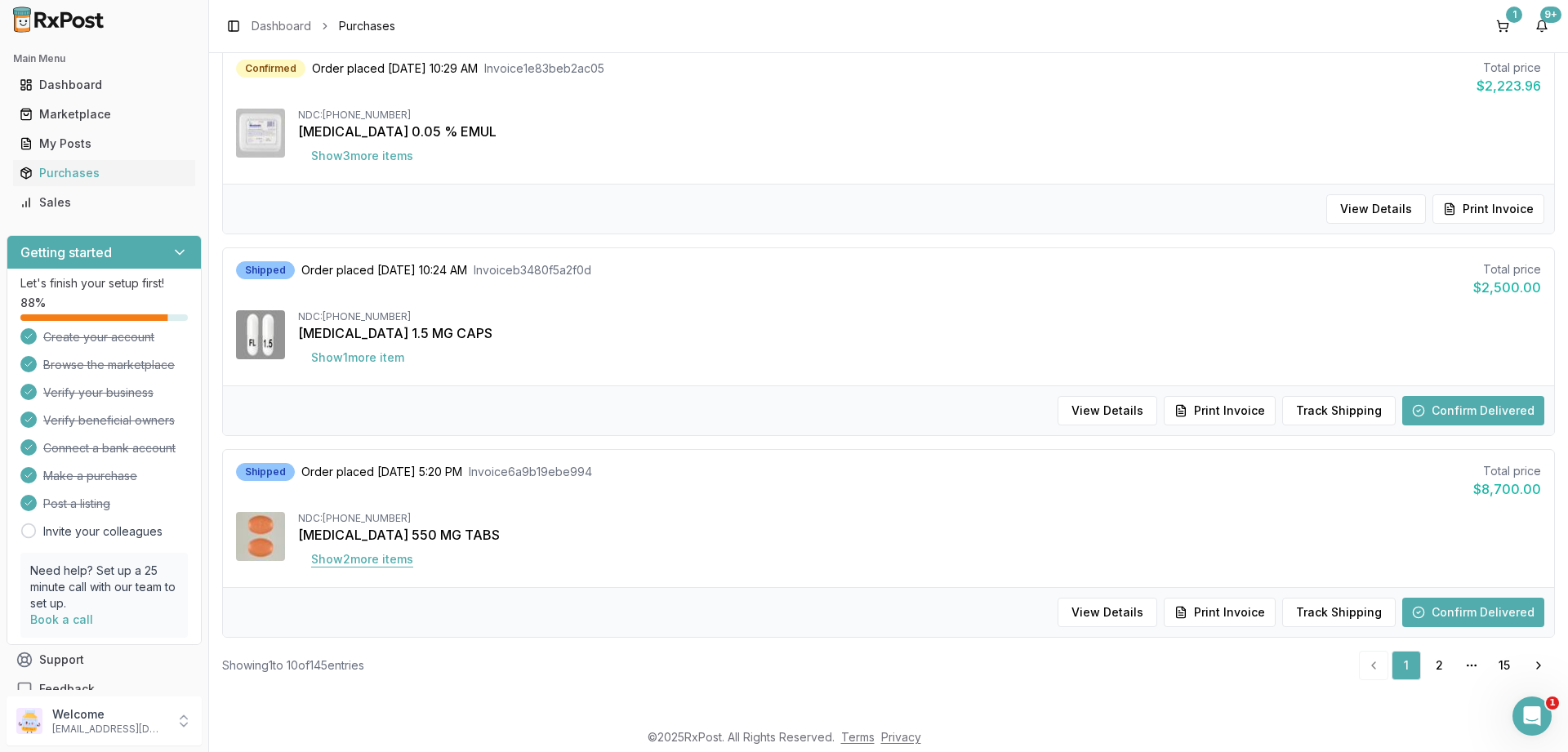
click at [370, 557] on button "Show 2 more item s" at bounding box center [362, 558] width 128 height 29
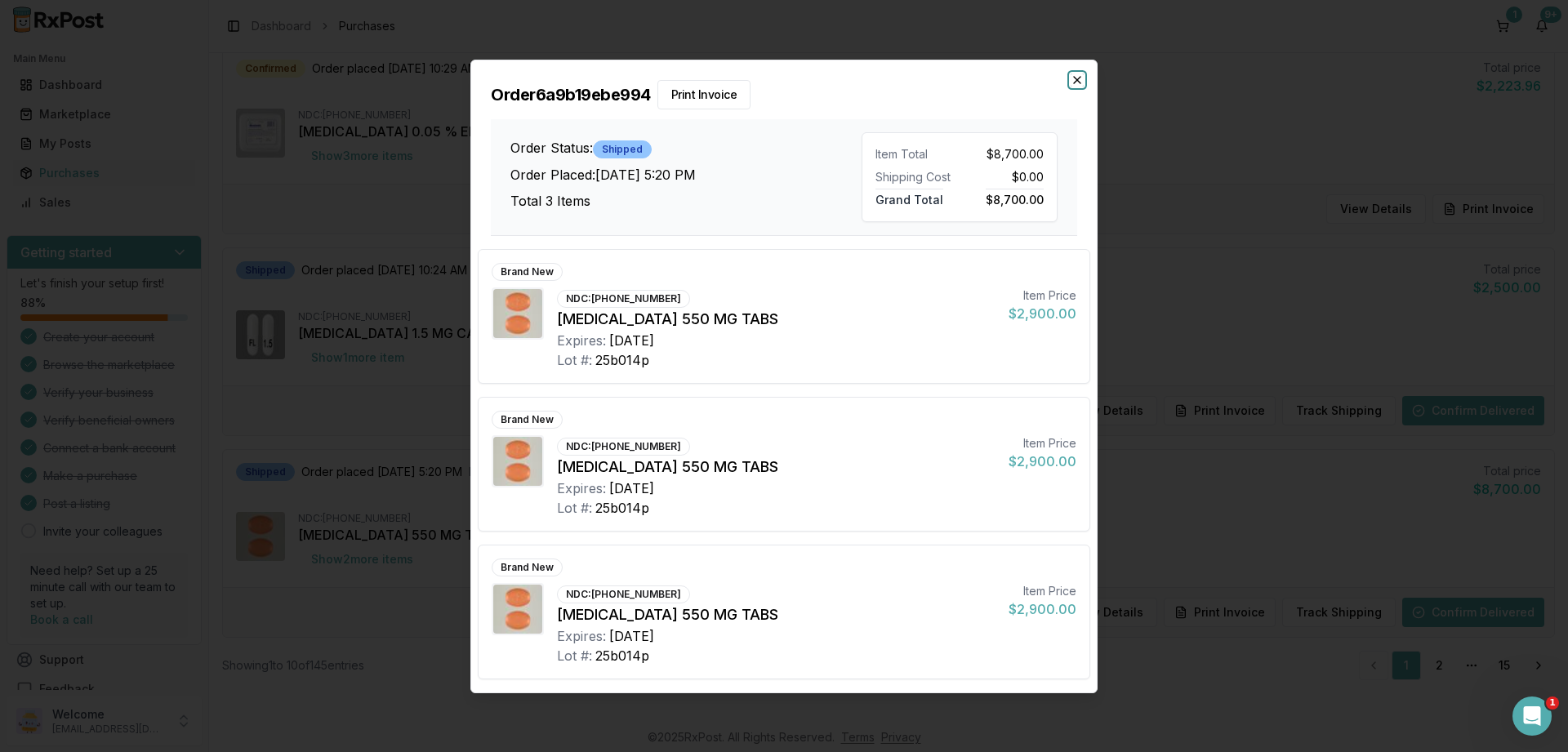
click at [1077, 75] on icon "button" at bounding box center [1077, 80] width 13 height 13
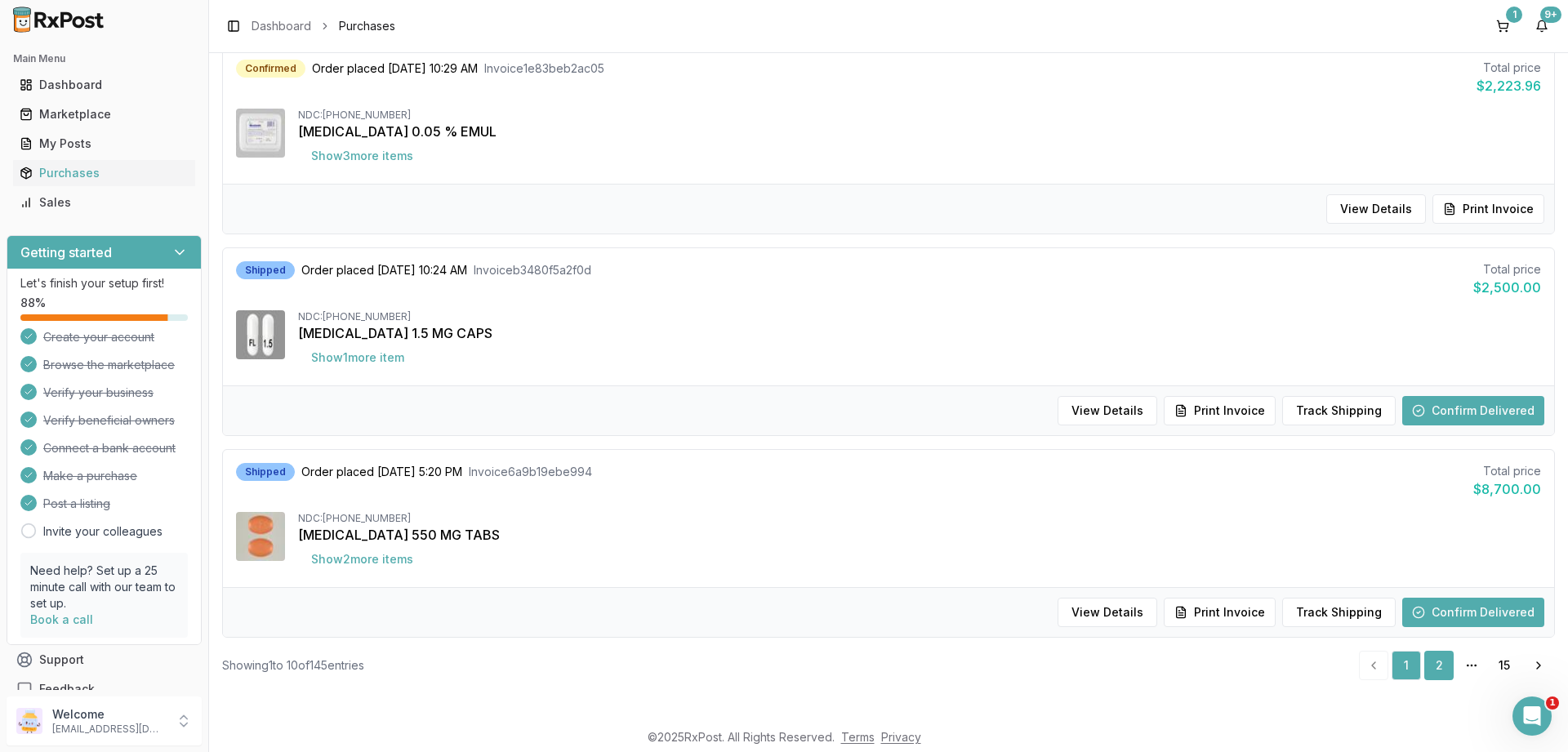
click at [1438, 662] on link "2" at bounding box center [1438, 665] width 29 height 29
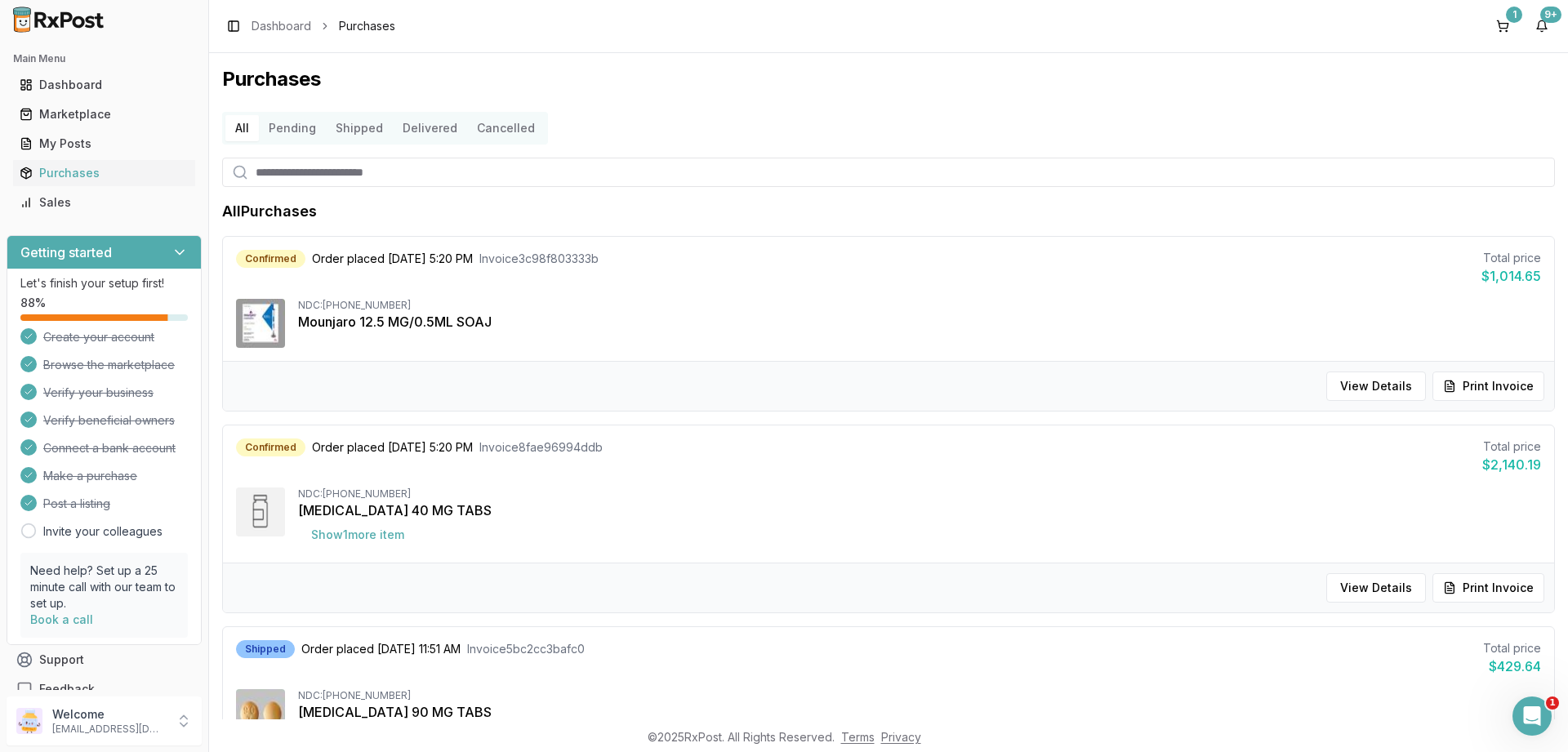
click at [285, 123] on button "Pending" at bounding box center [293, 128] width 67 height 26
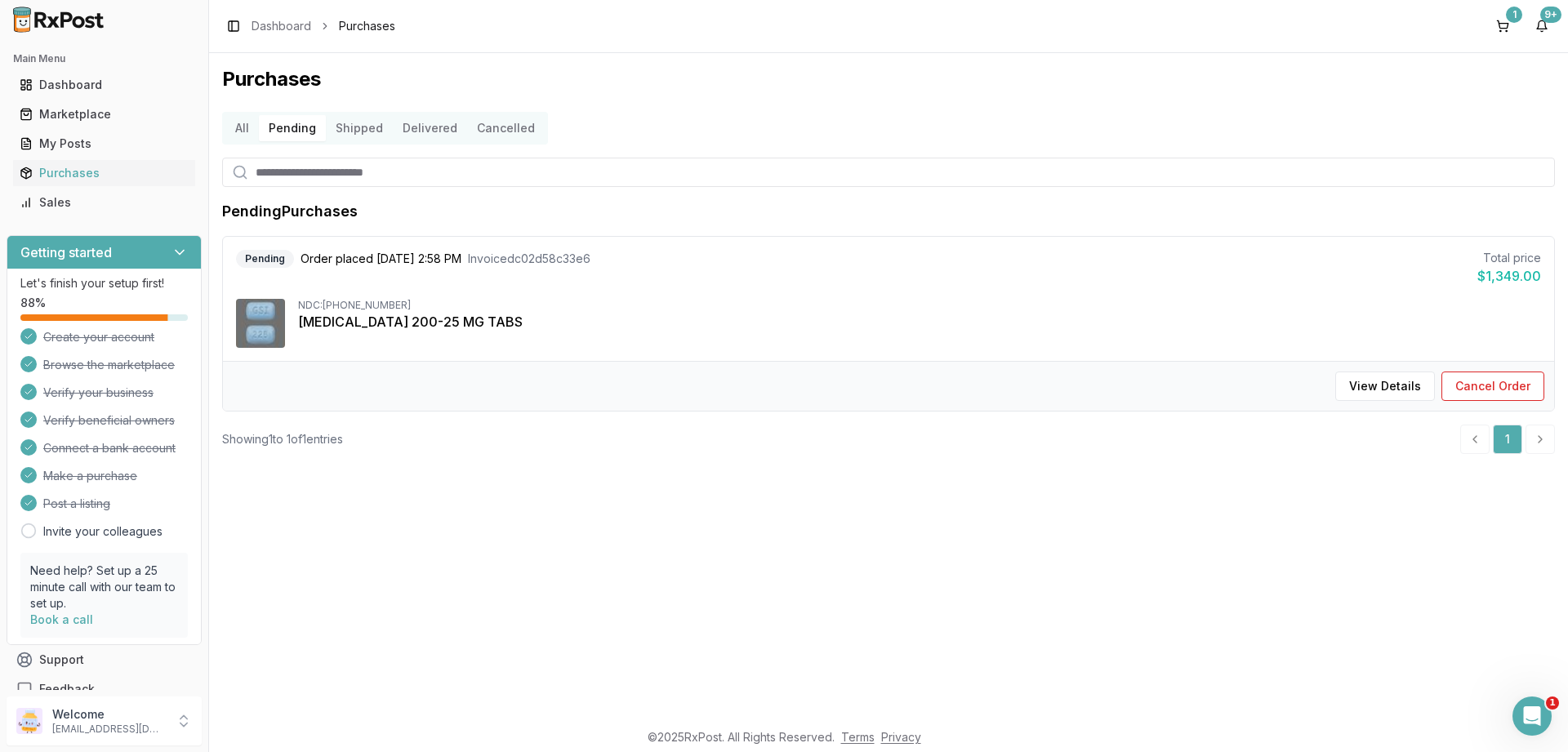
click at [347, 121] on button "Shipped" at bounding box center [359, 128] width 67 height 26
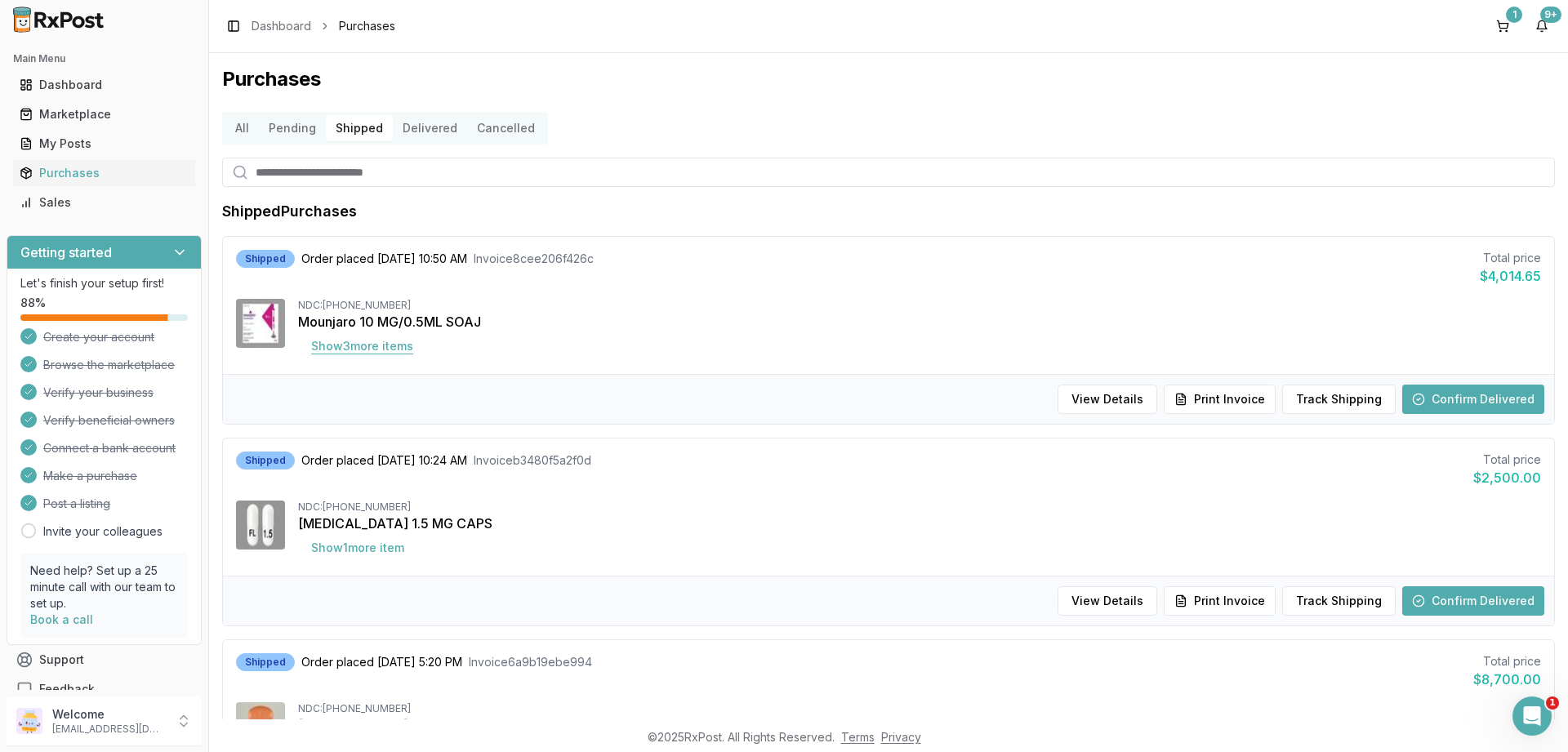
click at [386, 343] on button "Show 3 more item s" at bounding box center [362, 346] width 128 height 29
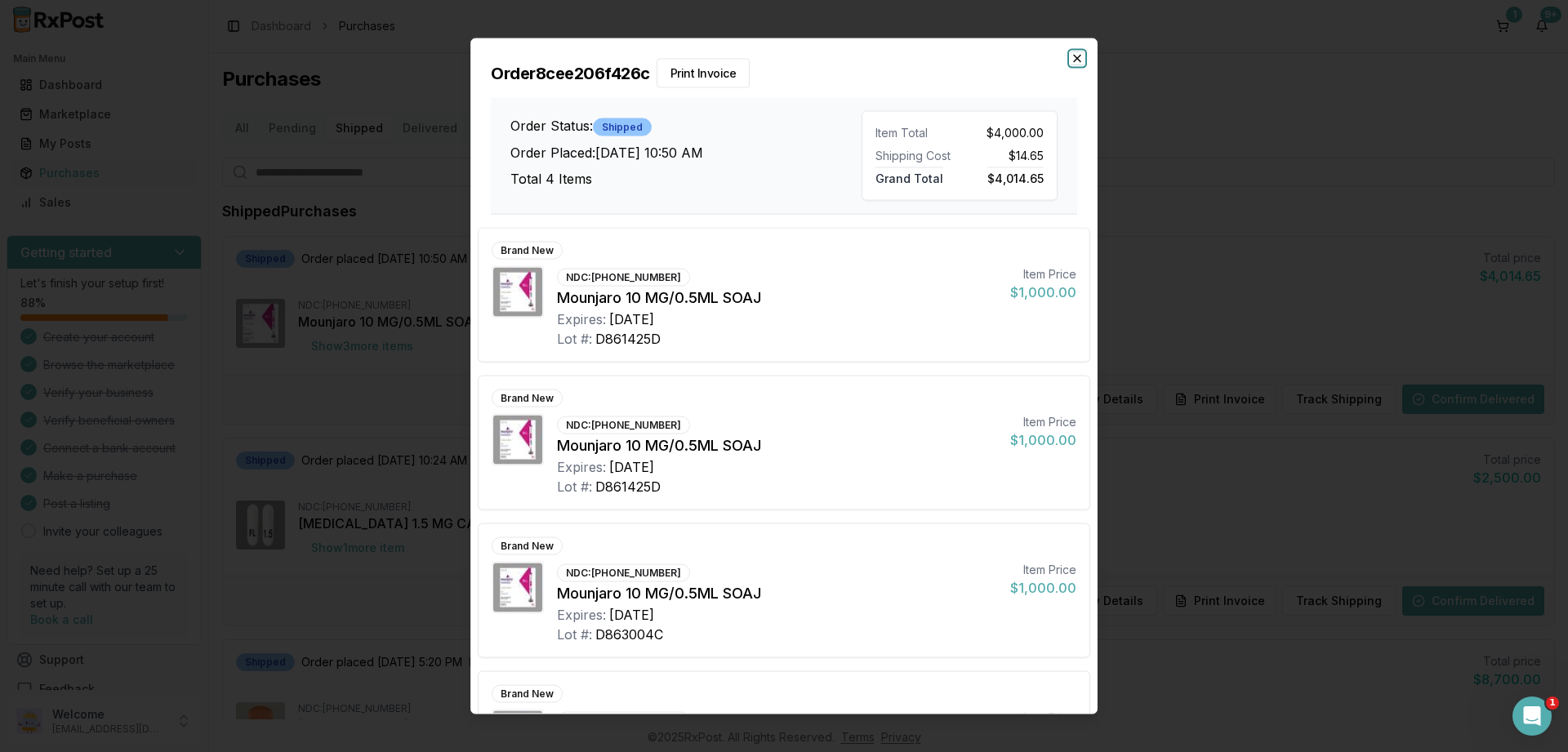
click at [1074, 61] on icon "button" at bounding box center [1076, 58] width 7 height 7
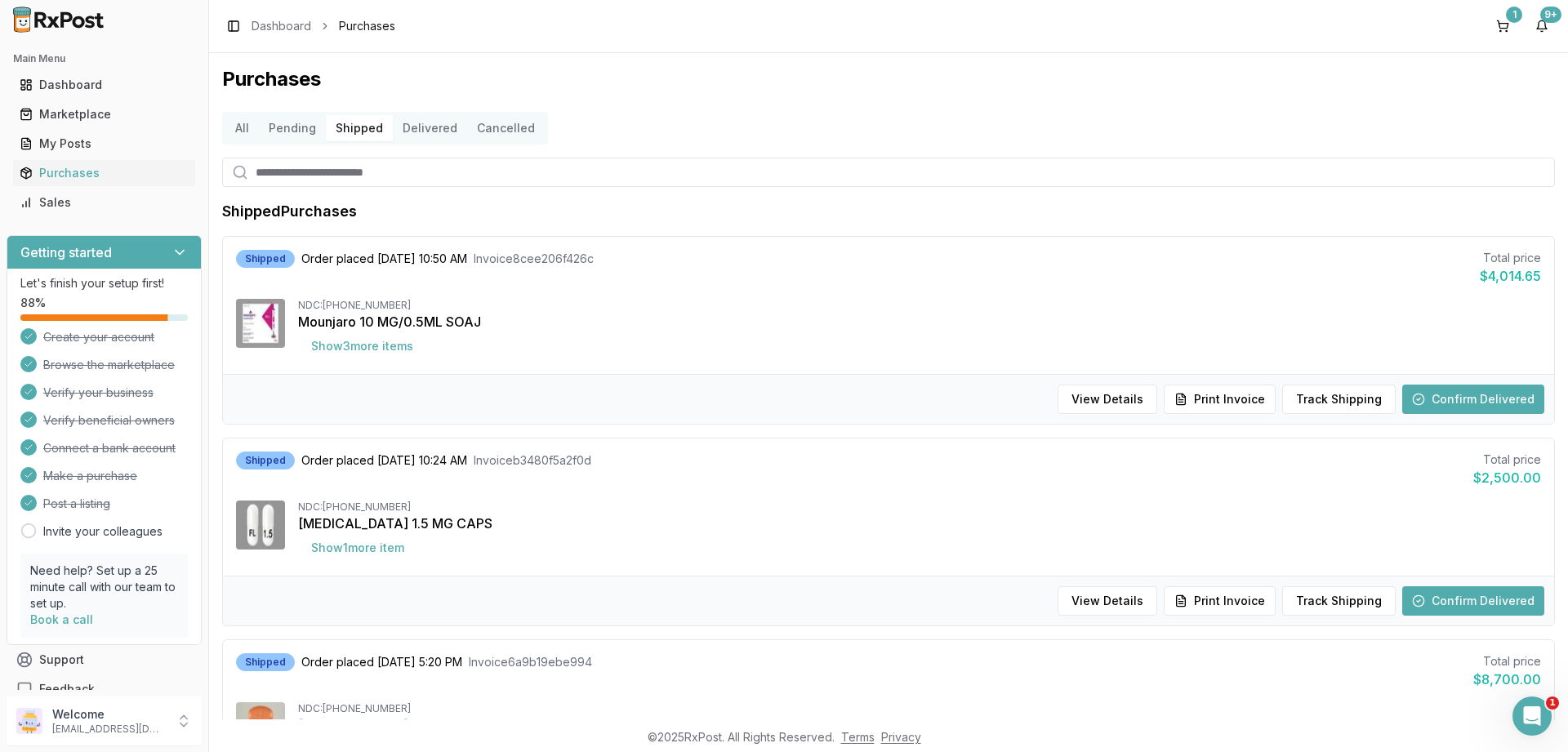
click at [428, 136] on button "Delivered" at bounding box center [429, 128] width 74 height 26
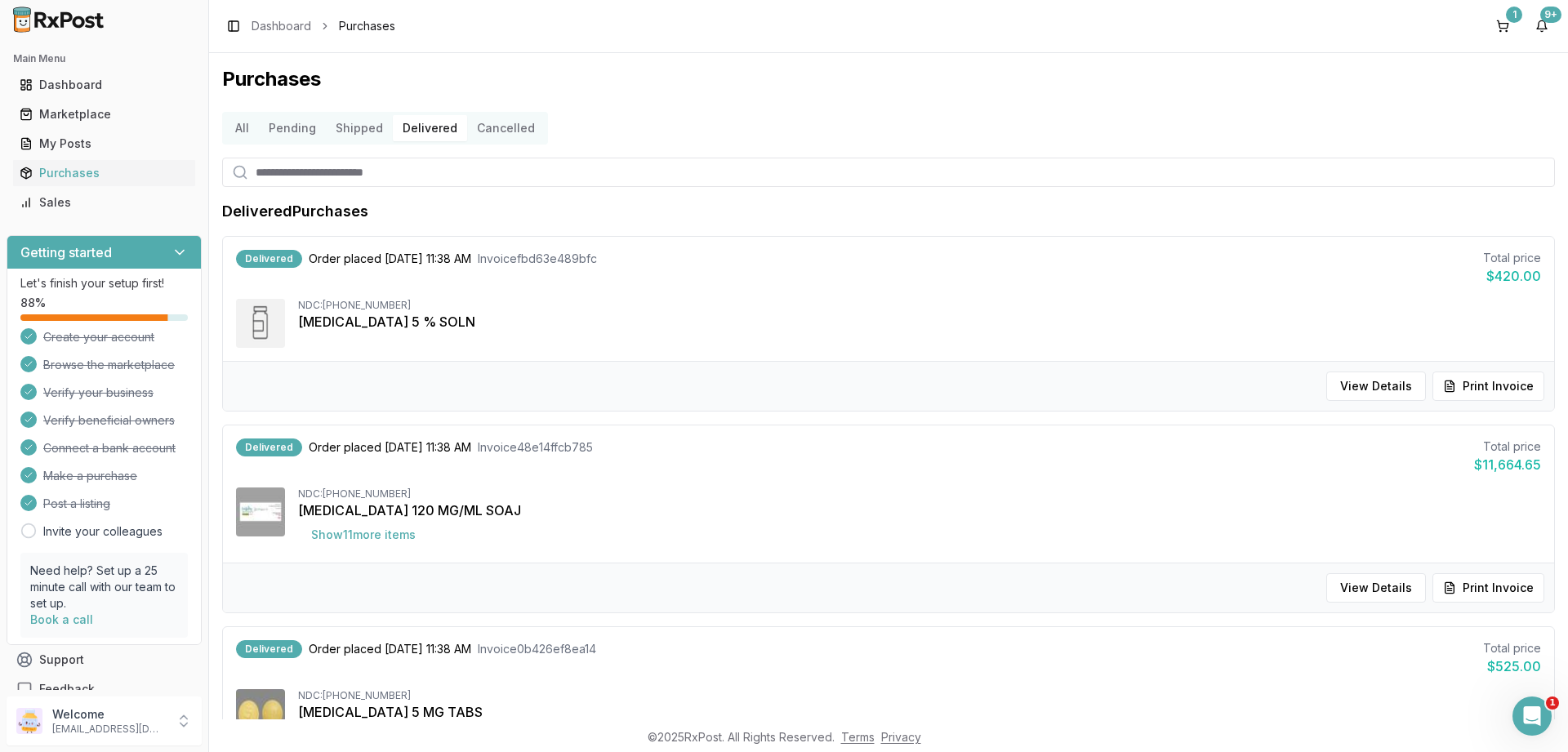
click at [490, 129] on button "Cancelled" at bounding box center [505, 128] width 78 height 26
